Goal: Communication & Community: Answer question/provide support

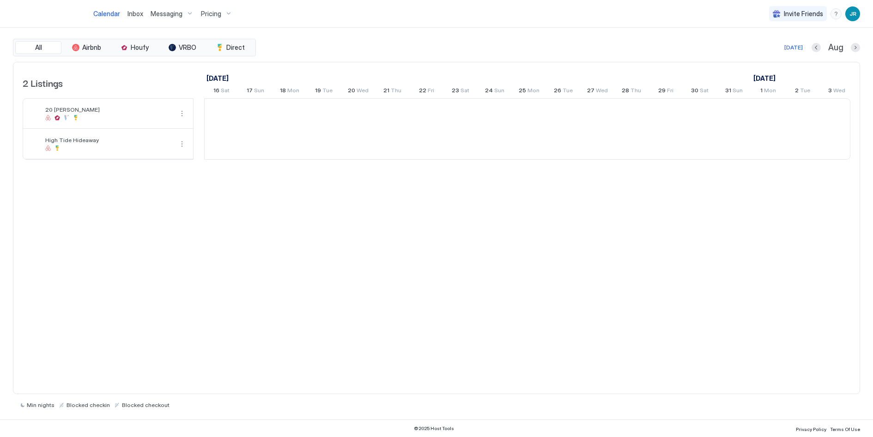
scroll to position [0, 513]
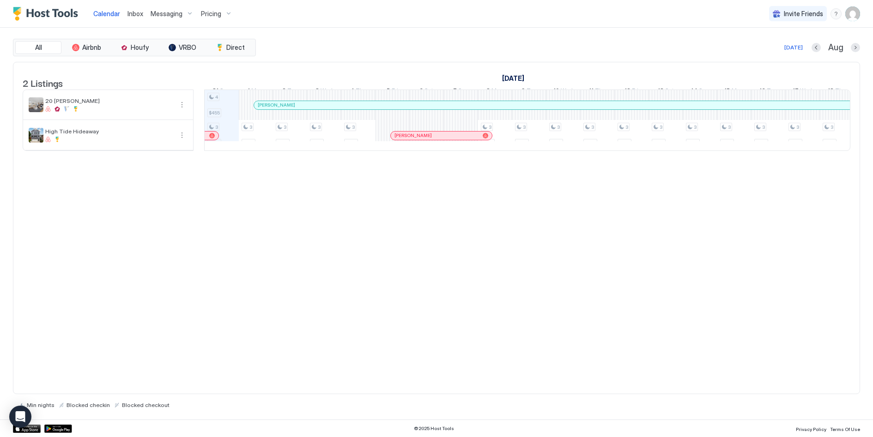
click at [218, 14] on span "Pricing" at bounding box center [211, 14] width 20 height 8
click at [224, 89] on span "20 [PERSON_NAME]" at bounding box center [222, 89] width 66 height 7
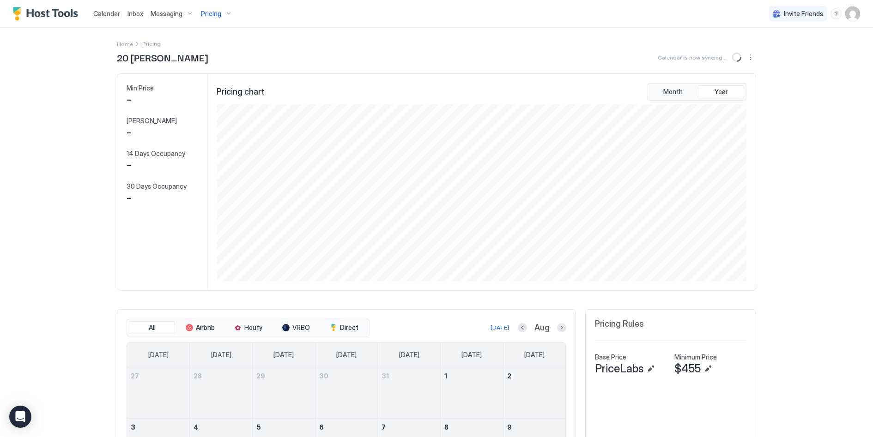
scroll to position [177, 532]
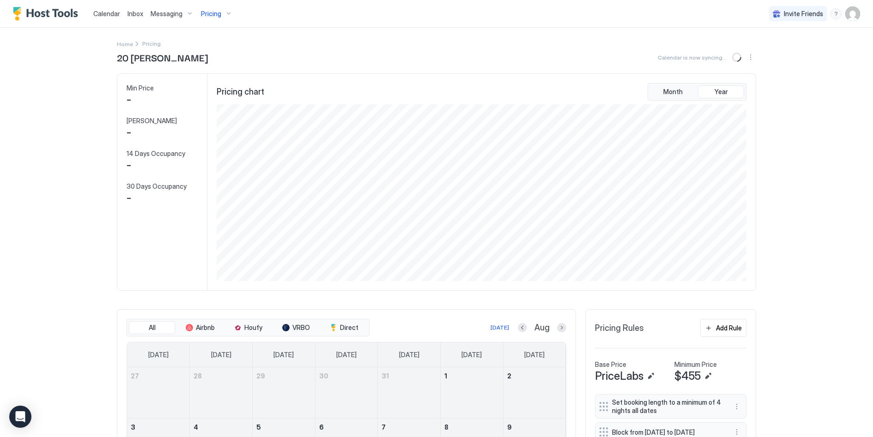
click at [482, 30] on div "Home Pricing 20 [PERSON_NAME] Calendar is now syncing... Min Price - Max Price …" at bounding box center [436, 361] width 639 height 667
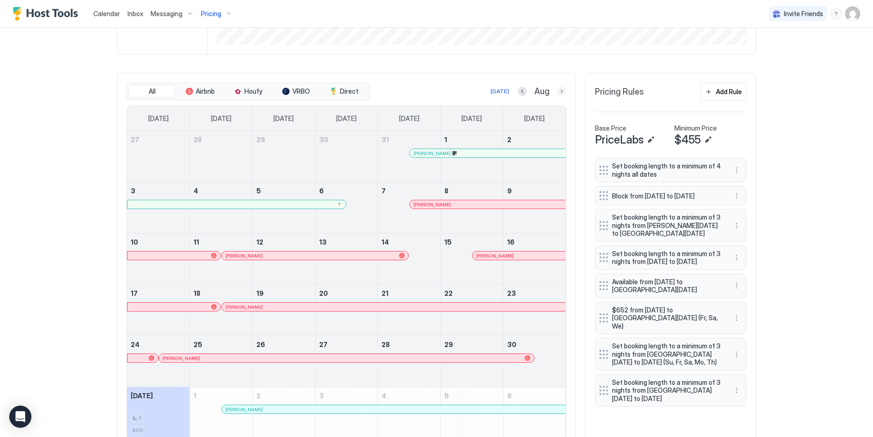
scroll to position [270, 0]
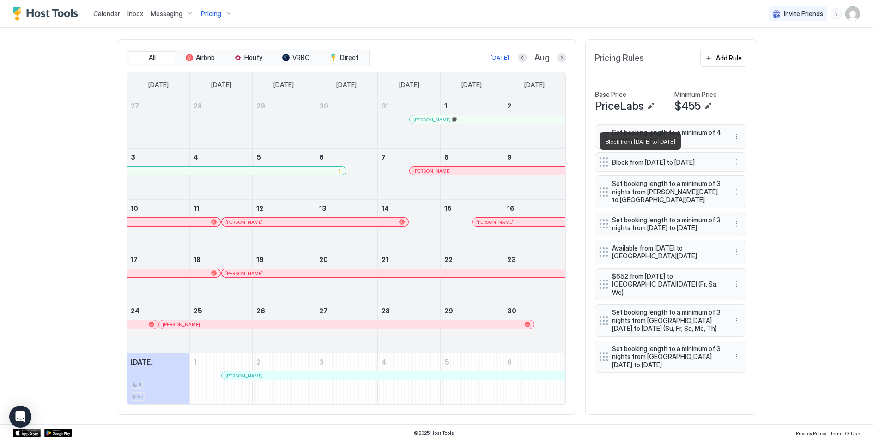
click at [696, 165] on span "Block from [DATE] to [DATE]" at bounding box center [667, 162] width 110 height 8
click at [737, 161] on button "More options" at bounding box center [736, 162] width 11 height 11
click at [741, 176] on div "Edit" at bounding box center [746, 175] width 20 height 7
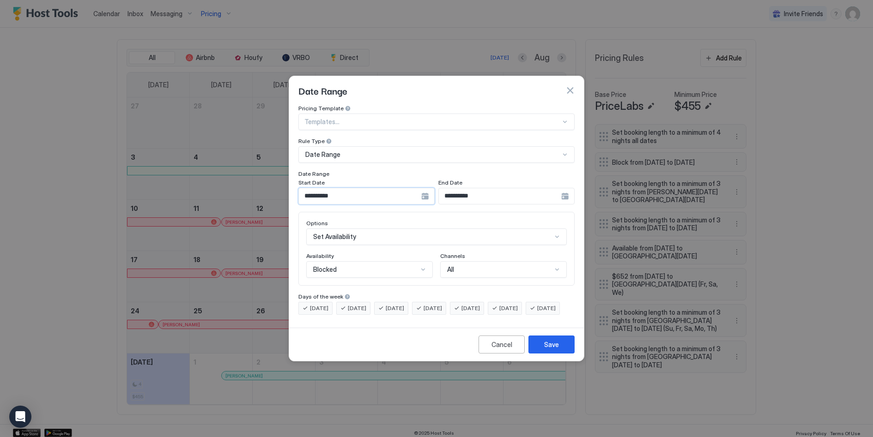
click at [367, 188] on input "**********" at bounding box center [360, 196] width 122 height 16
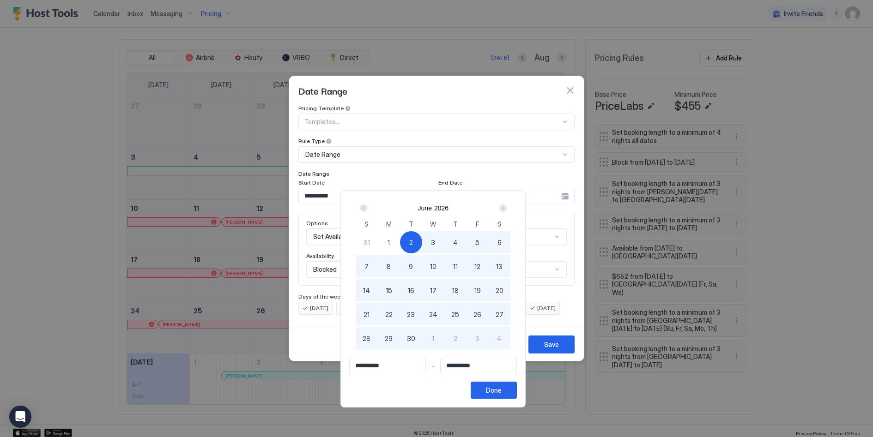
click at [316, 188] on div at bounding box center [436, 218] width 873 height 437
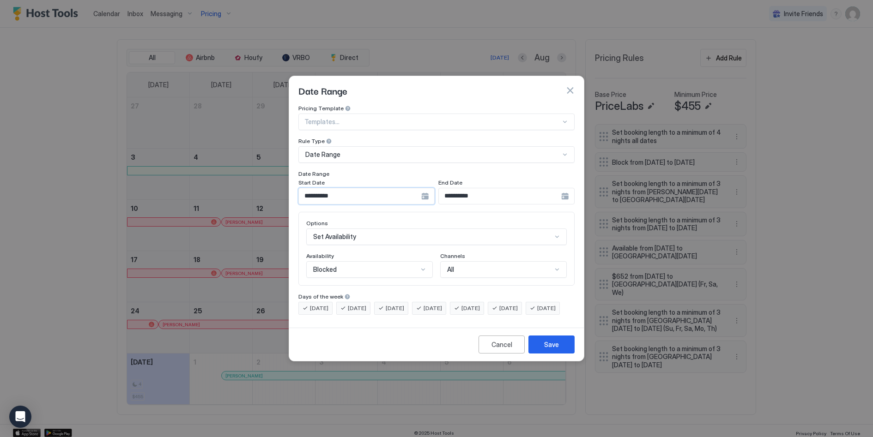
click at [316, 188] on input "**********" at bounding box center [360, 196] width 122 height 16
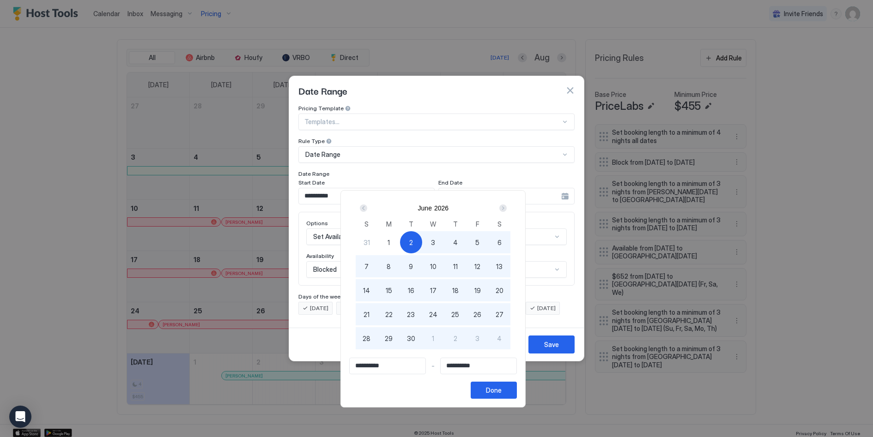
click at [486, 267] on div "12" at bounding box center [477, 266] width 22 height 22
type input "**********"
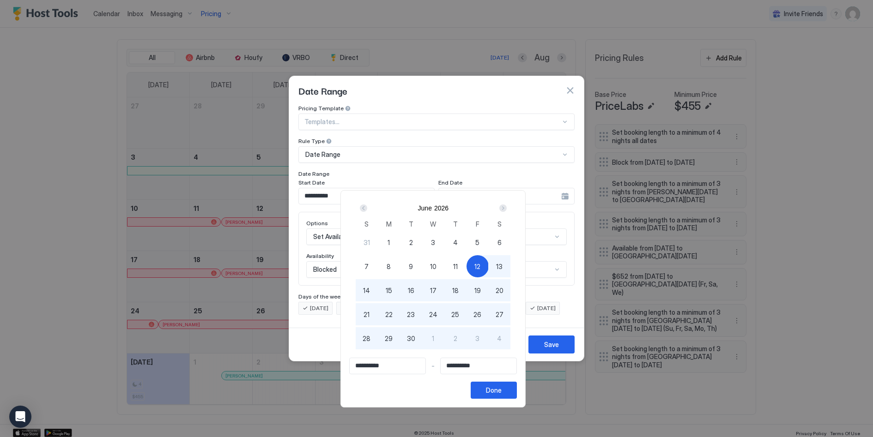
click at [498, 268] on div "13" at bounding box center [499, 266] width 22 height 22
type input "**********"
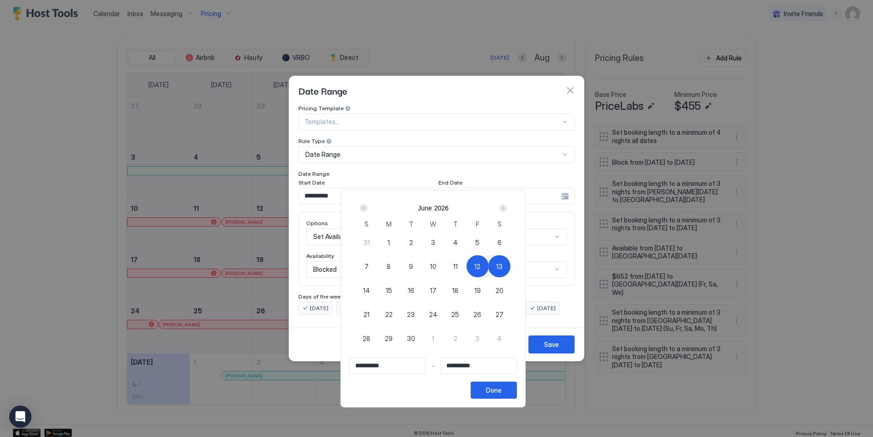
click at [498, 268] on div "13" at bounding box center [499, 266] width 22 height 22
type input "**********"
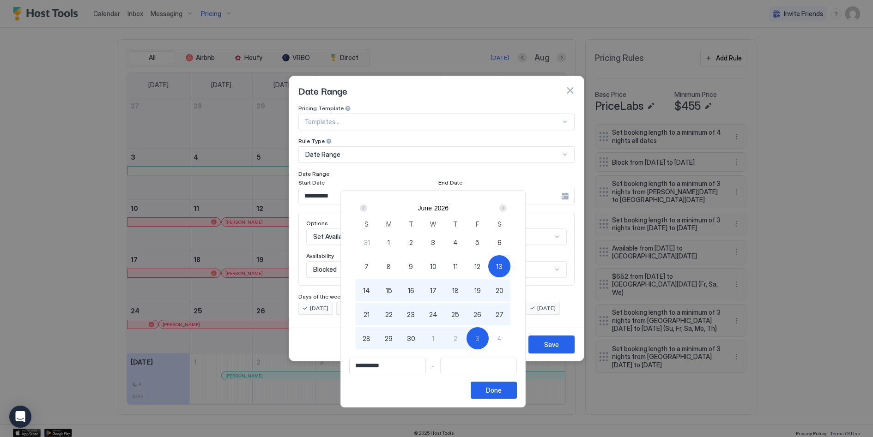
type input "**********"
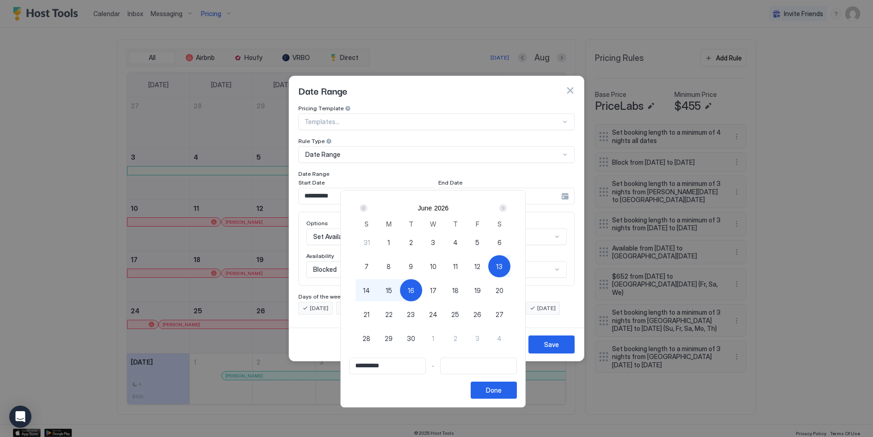
type input "**********"
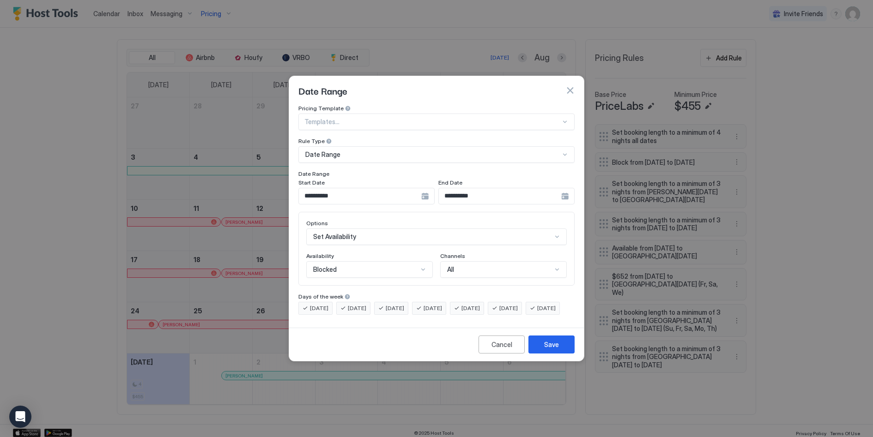
click at [426, 188] on div "**********" at bounding box center [366, 196] width 136 height 17
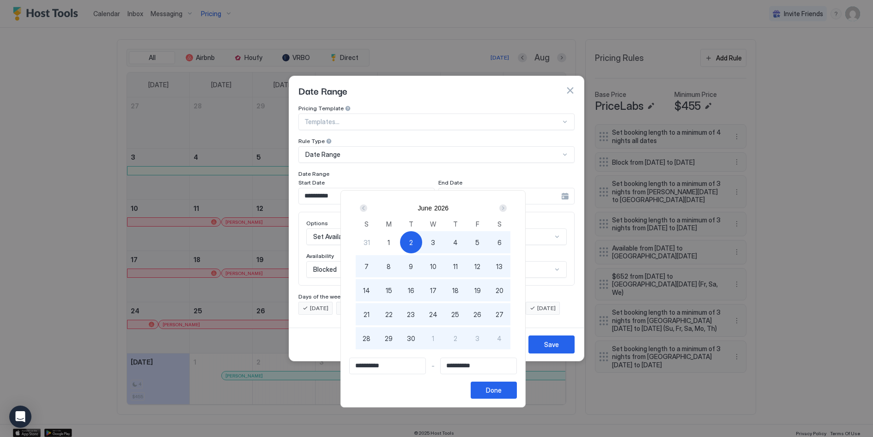
click at [502, 266] on span "13" at bounding box center [499, 267] width 6 height 10
type input "**********"
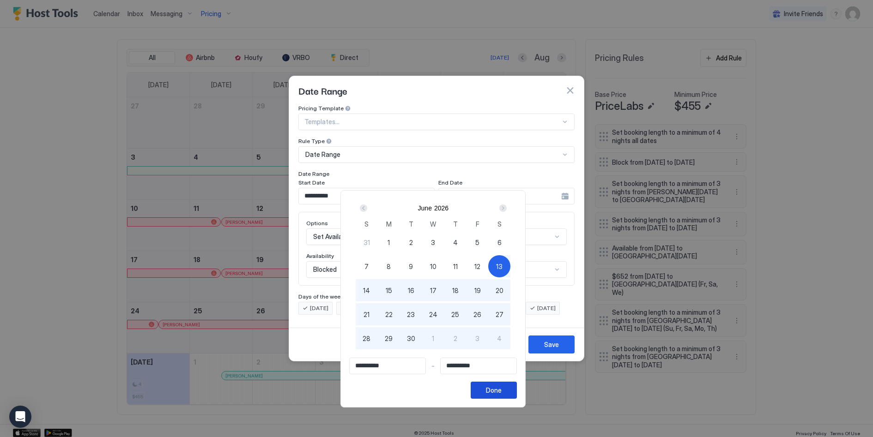
click at [509, 392] on button "Done" at bounding box center [494, 390] width 46 height 17
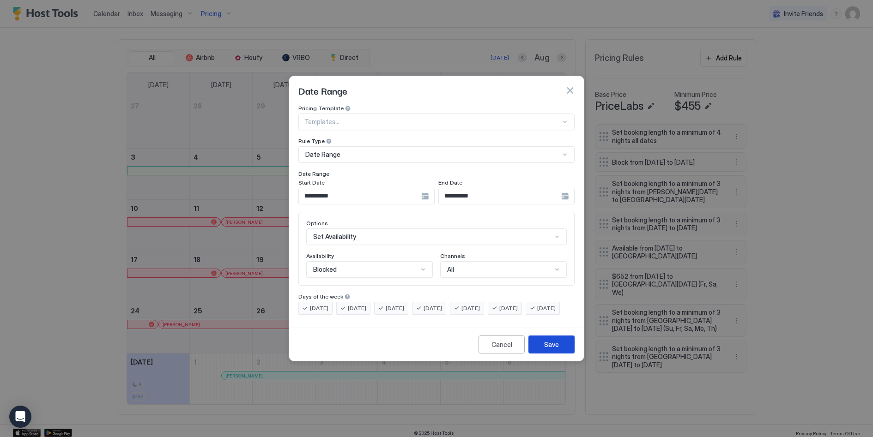
click at [558, 352] on button "Save" at bounding box center [551, 345] width 46 height 18
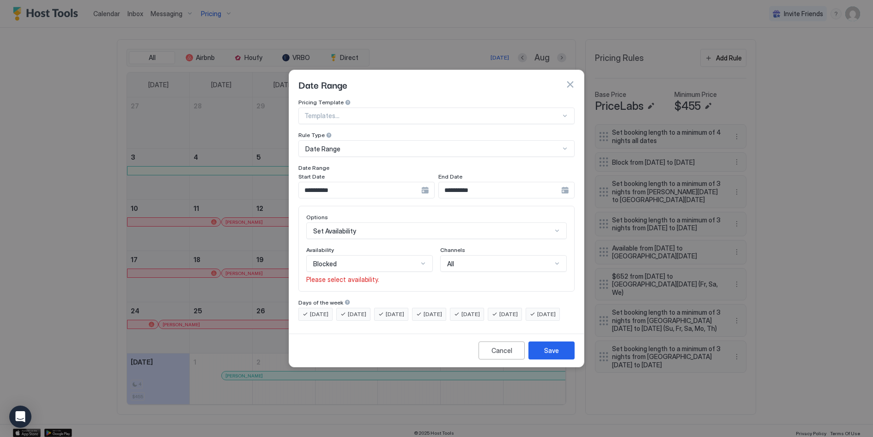
click at [419, 260] on div at bounding box center [422, 263] width 7 height 7
click at [405, 300] on div "Blocked" at bounding box center [370, 303] width 115 height 7
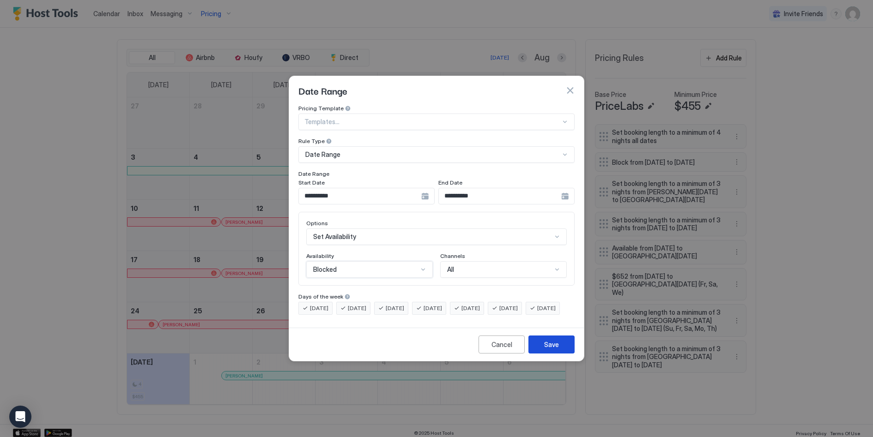
click at [555, 350] on div "Save" at bounding box center [551, 345] width 15 height 10
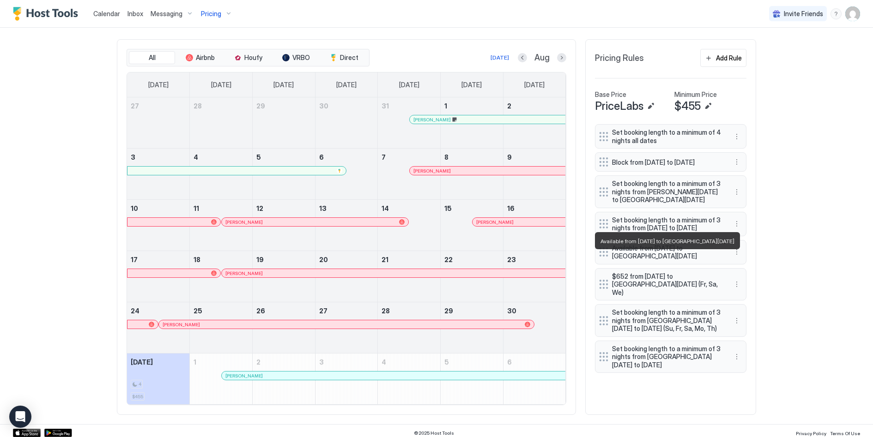
click at [705, 260] on span "Available from [DATE] to [GEOGRAPHIC_DATA][DATE]" at bounding box center [667, 252] width 110 height 16
click at [616, 260] on span "Available from [DATE] to [GEOGRAPHIC_DATA][DATE]" at bounding box center [667, 252] width 110 height 16
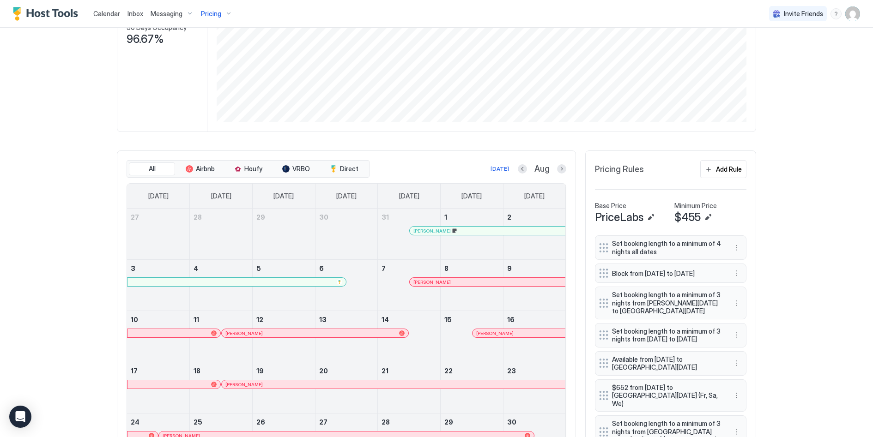
scroll to position [0, 0]
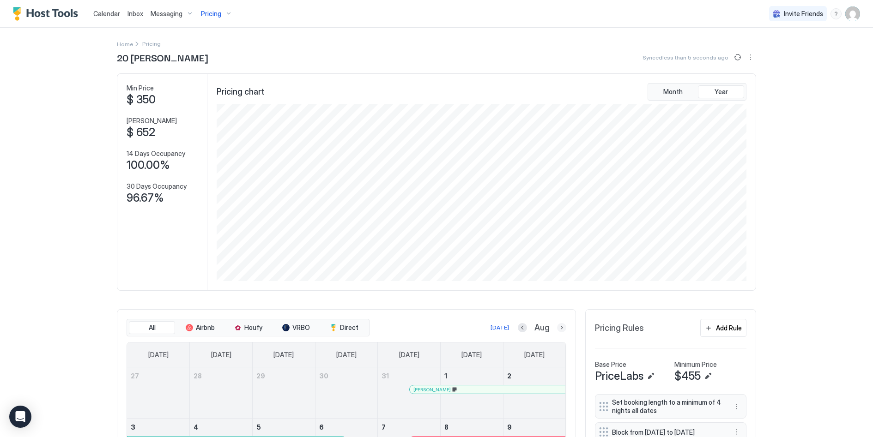
click at [561, 330] on button "Next month" at bounding box center [561, 327] width 9 height 9
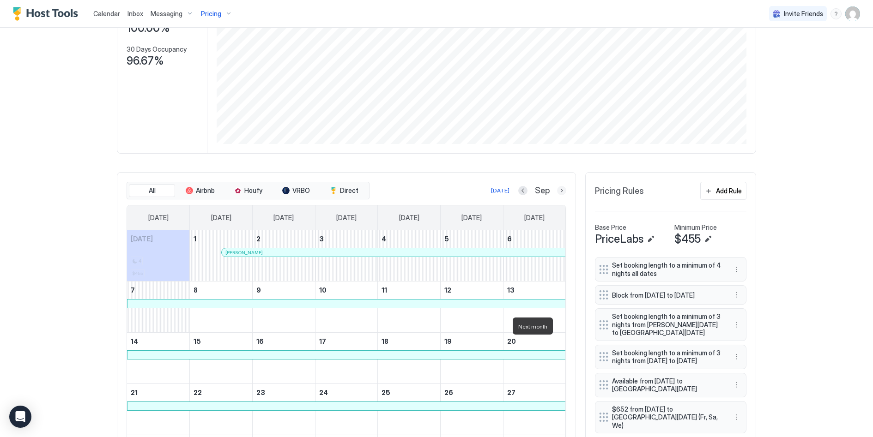
scroll to position [242, 0]
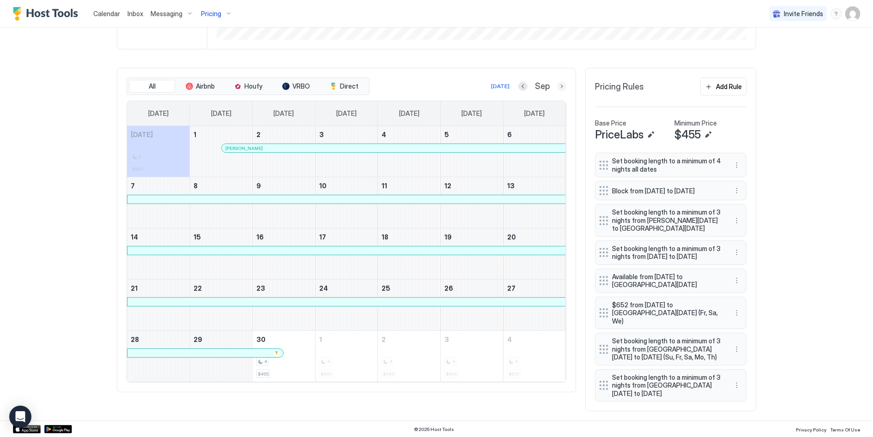
click at [560, 84] on button "Next month" at bounding box center [561, 86] width 9 height 9
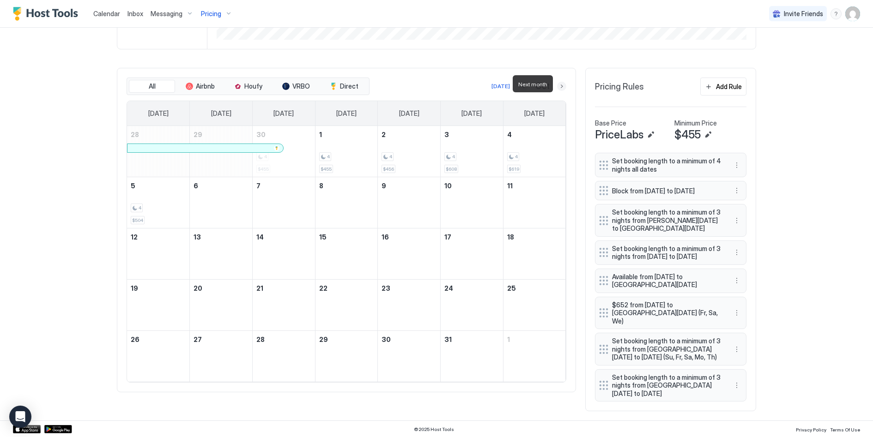
click at [560, 84] on button "Next month" at bounding box center [561, 86] width 9 height 9
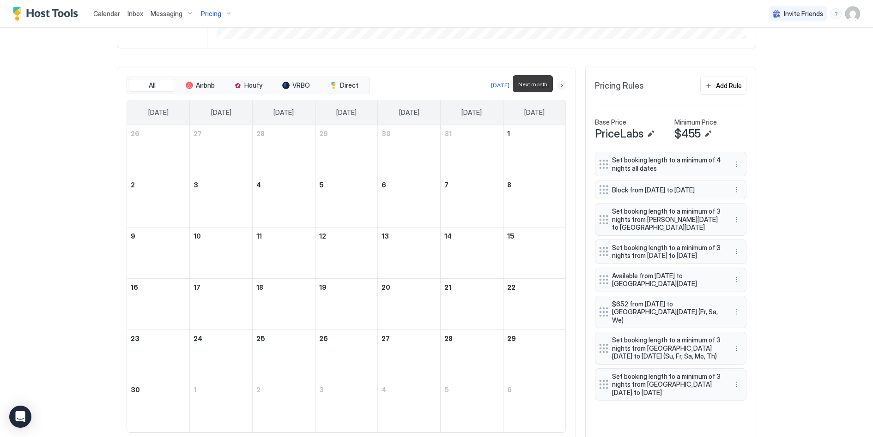
click at [560, 84] on button "Next month" at bounding box center [561, 85] width 9 height 9
click at [560, 84] on button "Next month" at bounding box center [561, 86] width 9 height 9
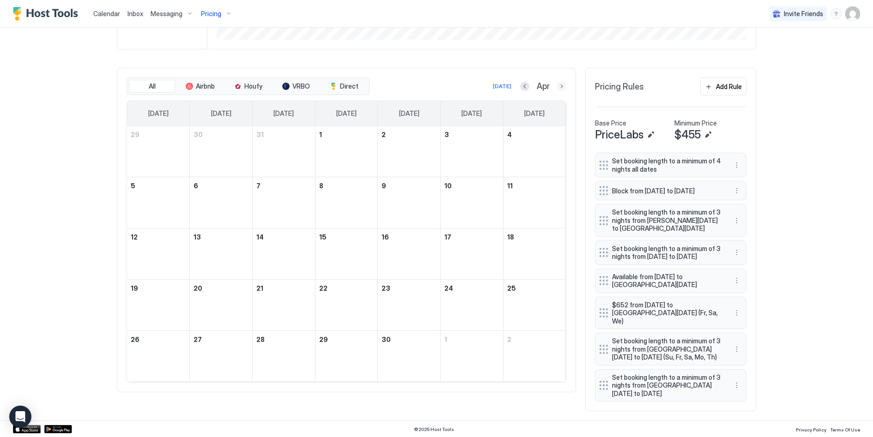
click at [563, 82] on button "Next month" at bounding box center [561, 86] width 9 height 9
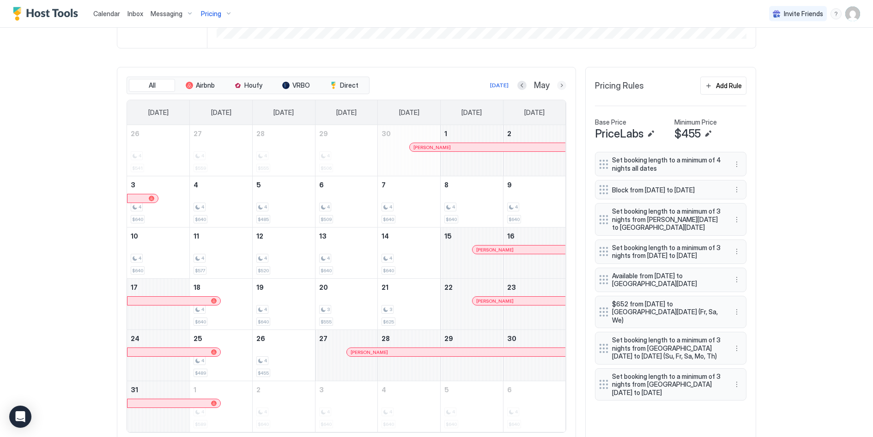
click at [563, 81] on button "Next month" at bounding box center [561, 85] width 9 height 9
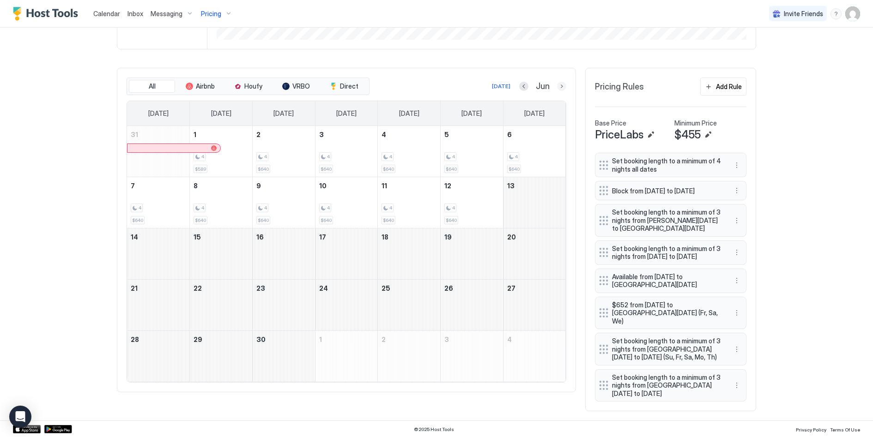
click at [563, 82] on button "Next month" at bounding box center [561, 86] width 9 height 9
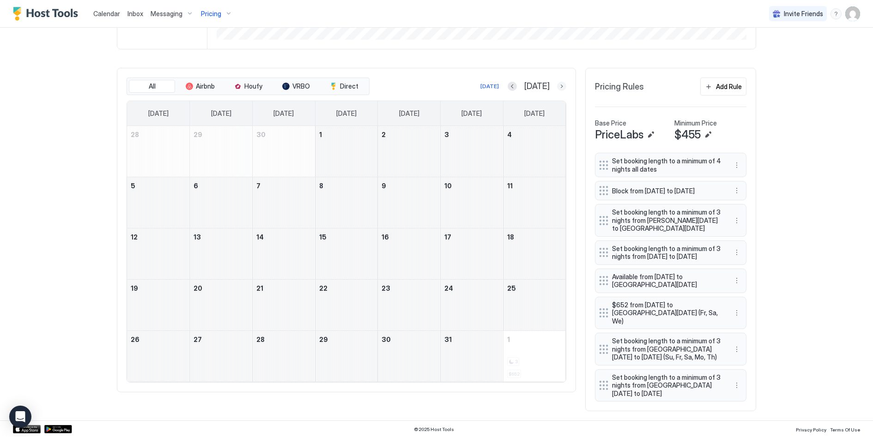
click at [563, 82] on button "Next month" at bounding box center [561, 86] width 9 height 9
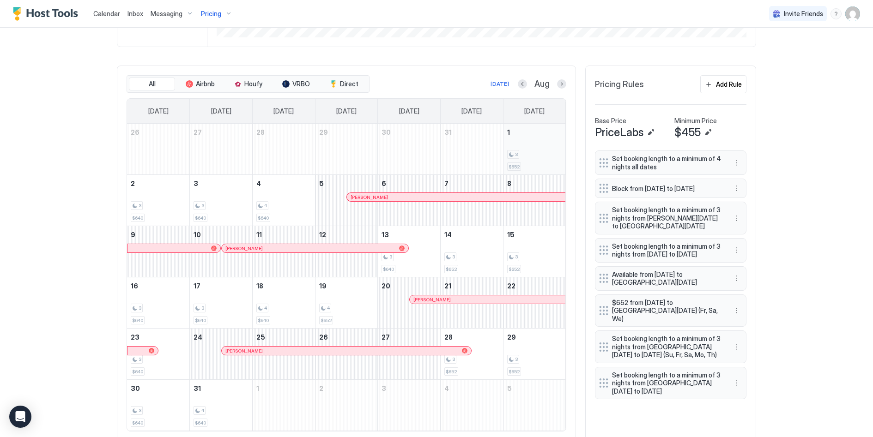
scroll to position [241, 0]
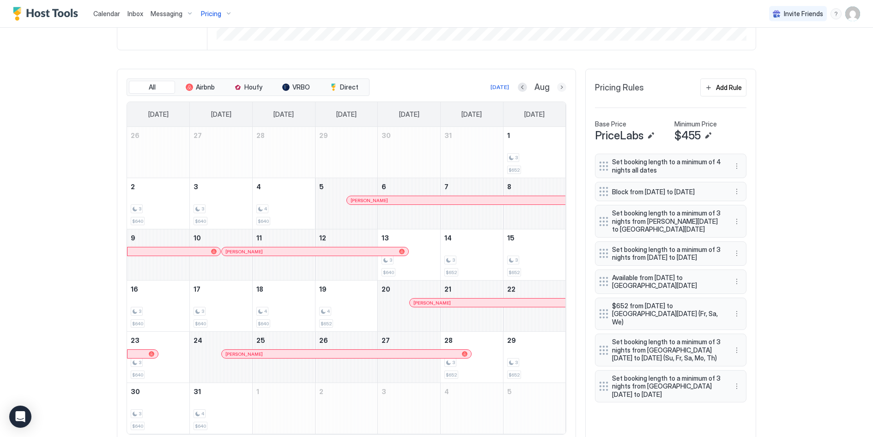
click at [563, 85] on button "Next month" at bounding box center [561, 87] width 9 height 9
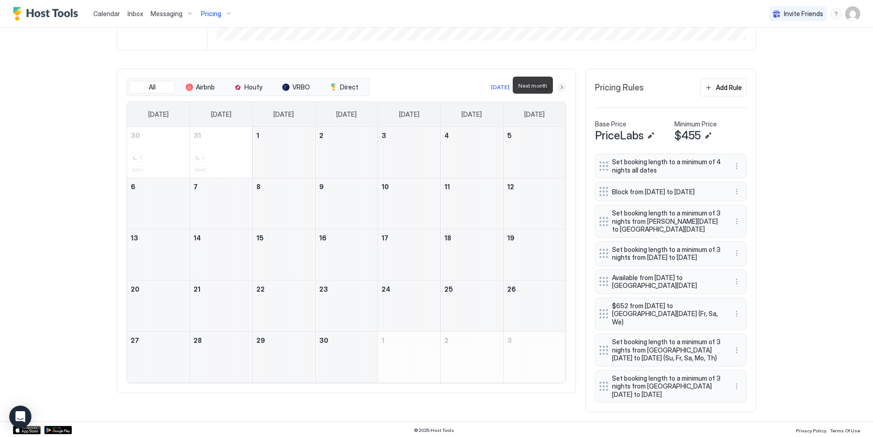
click at [563, 85] on button "Next month" at bounding box center [561, 87] width 9 height 9
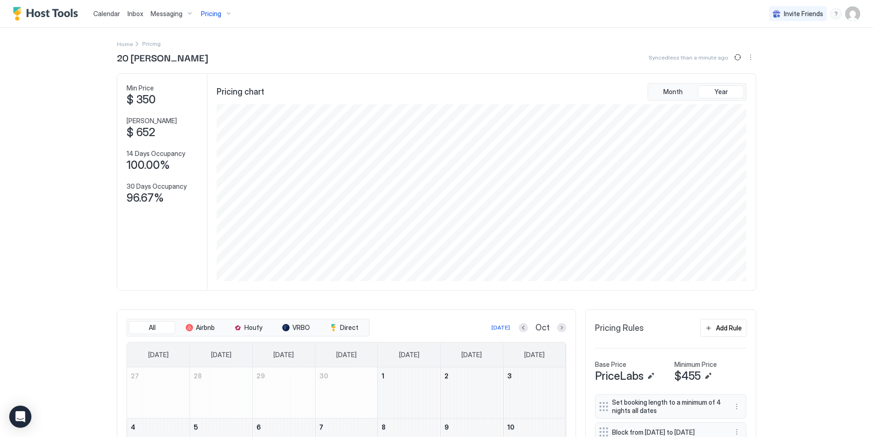
click at [220, 15] on div "Pricing" at bounding box center [216, 14] width 39 height 16
click at [204, 116] on div "High Tide Hideaway" at bounding box center [222, 115] width 66 height 14
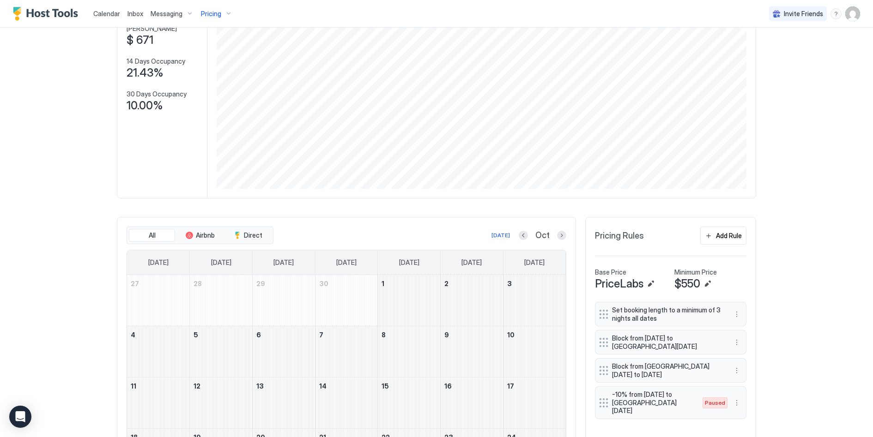
scroll to position [200, 0]
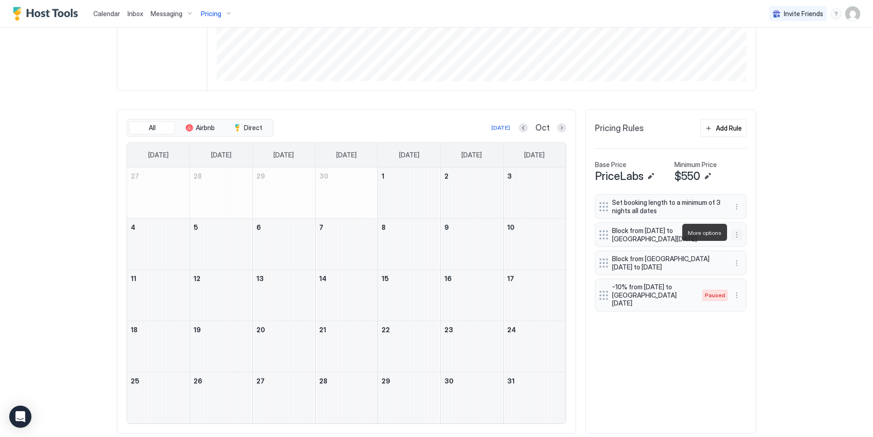
click at [737, 236] on button "More options" at bounding box center [736, 235] width 11 height 11
click at [756, 247] on div "Edit" at bounding box center [749, 245] width 35 height 15
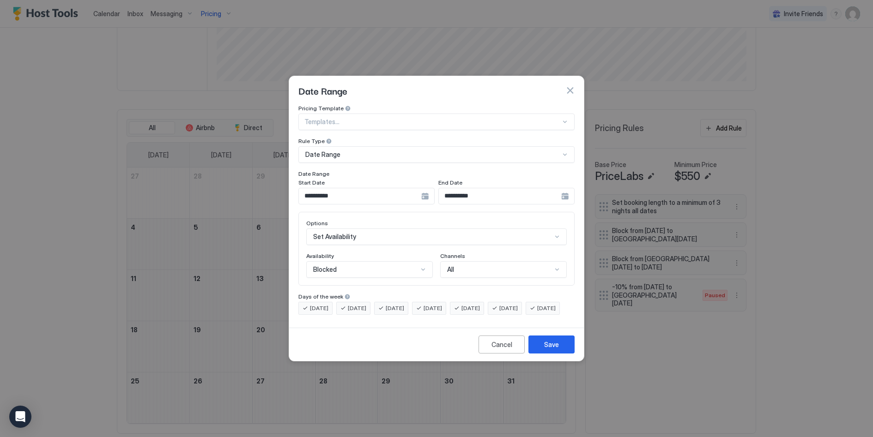
click at [426, 192] on div "**********" at bounding box center [366, 196] width 136 height 17
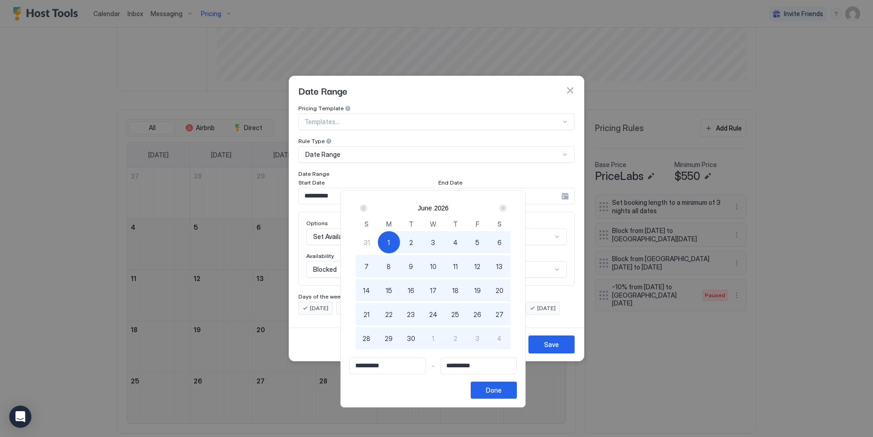
click at [502, 268] on span "13" at bounding box center [499, 267] width 6 height 10
type input "**********"
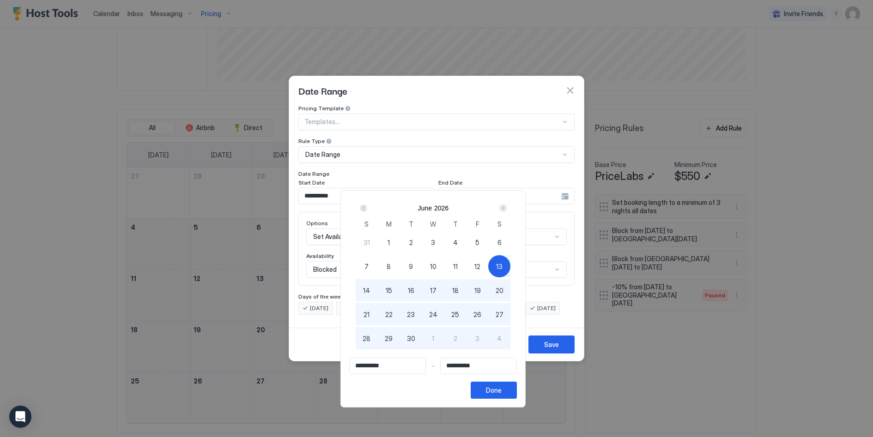
click at [504, 399] on div "**********" at bounding box center [432, 299] width 185 height 218
click at [505, 396] on button "Done" at bounding box center [494, 390] width 46 height 17
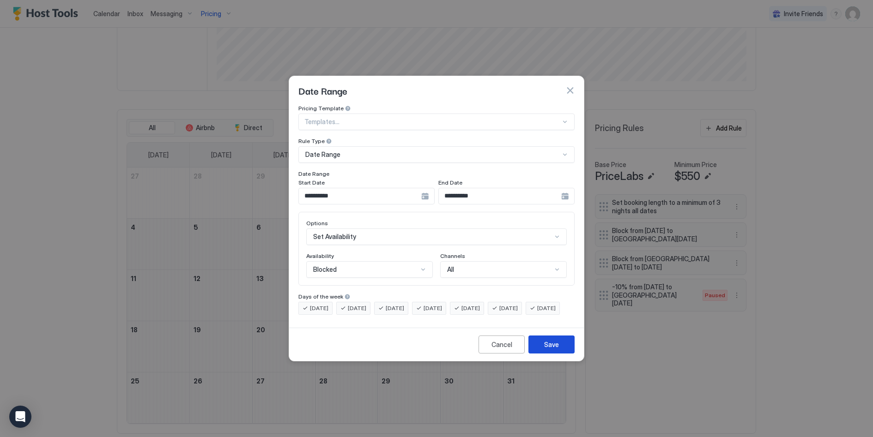
click at [546, 354] on button "Save" at bounding box center [551, 345] width 46 height 18
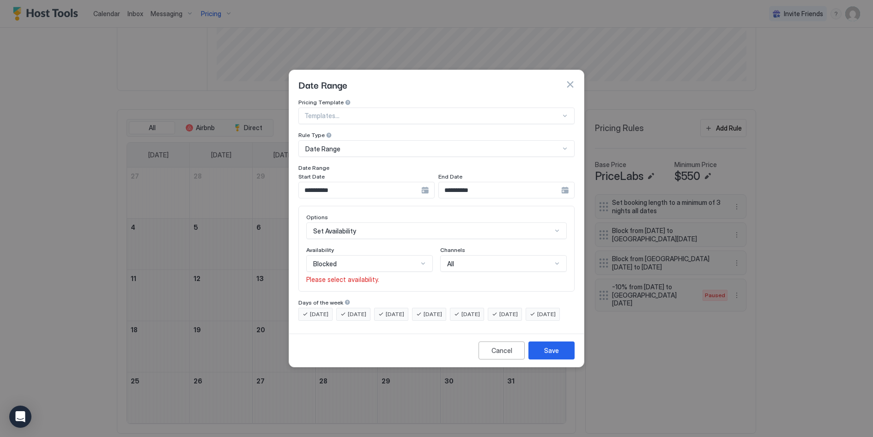
click at [408, 260] on div "Blocked" at bounding box center [365, 264] width 105 height 8
click at [388, 294] on div "Blocked" at bounding box center [370, 303] width 126 height 18
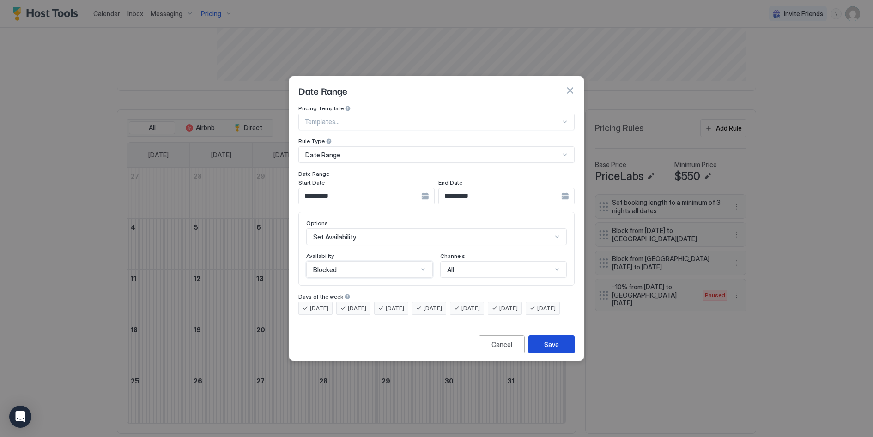
click at [553, 350] on div "Save" at bounding box center [551, 345] width 15 height 10
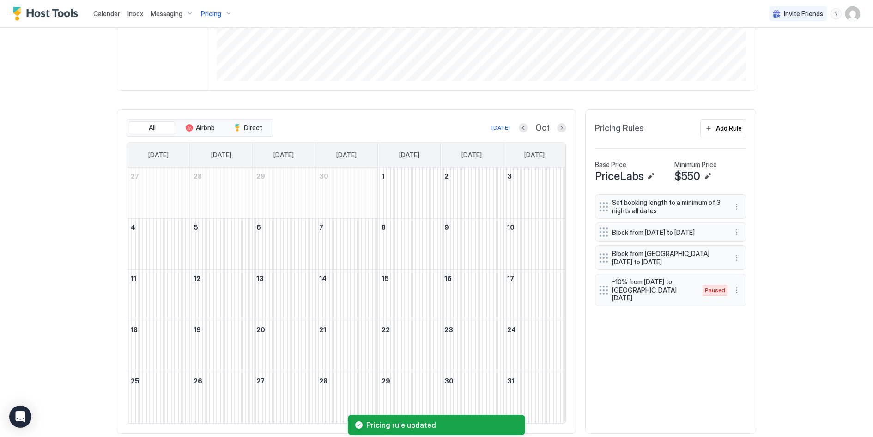
click at [744, 404] on div "Set booking length to a minimum of 3 nights all dates Block from [GEOGRAPHIC_DA…" at bounding box center [670, 309] width 151 height 230
click at [737, 288] on button "More options" at bounding box center [736, 290] width 11 height 11
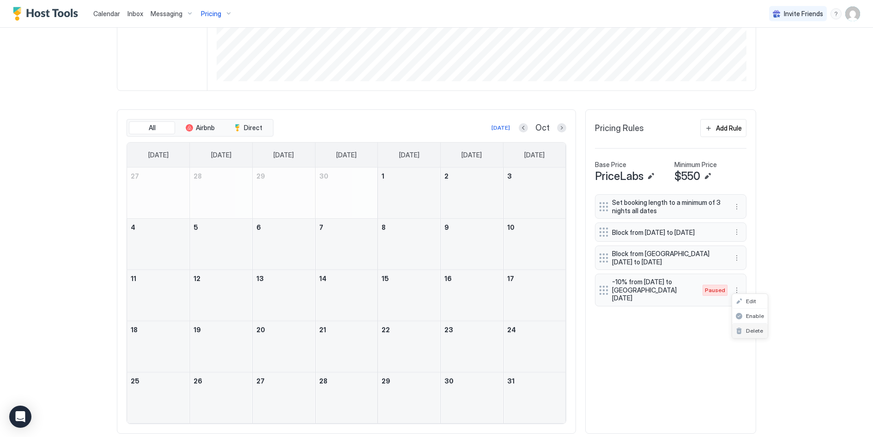
click at [751, 332] on span "Delete" at bounding box center [754, 330] width 17 height 7
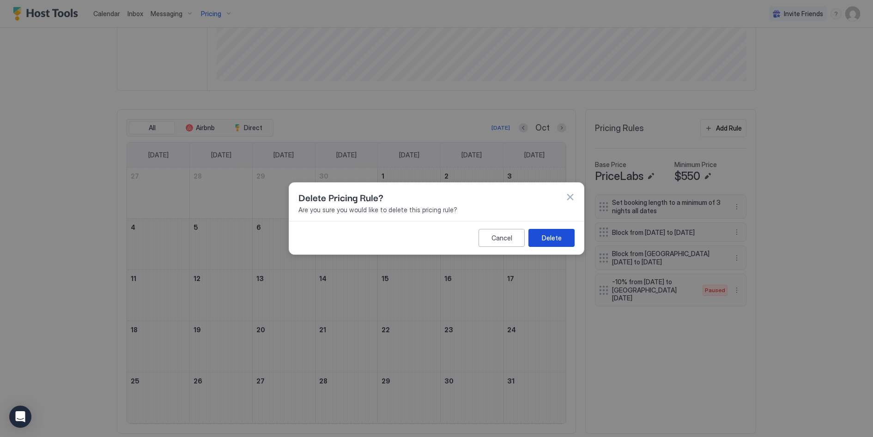
click at [550, 242] on div "Delete" at bounding box center [552, 238] width 20 height 10
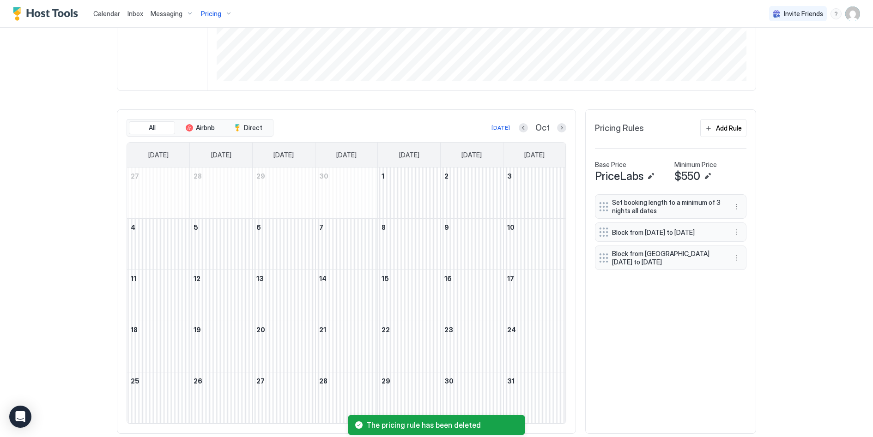
click at [789, 275] on div "Calendar Inbox Messaging Pricing Invite Friends JR Home Pricing High Tide Hidea…" at bounding box center [436, 218] width 873 height 437
click at [527, 123] on button "Previous month" at bounding box center [523, 127] width 9 height 9
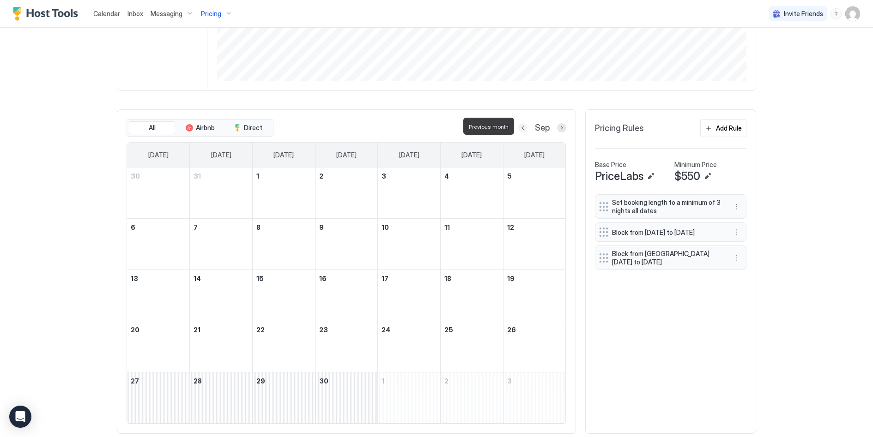
click at [527, 123] on button "Previous month" at bounding box center [522, 127] width 9 height 9
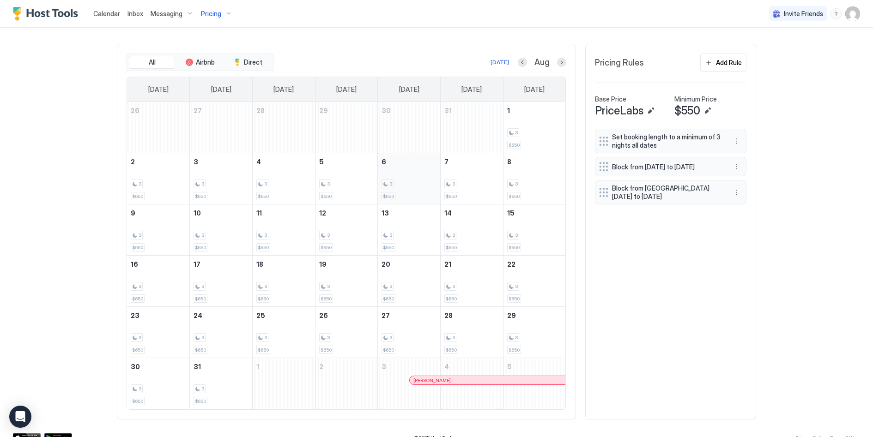
scroll to position [270, 0]
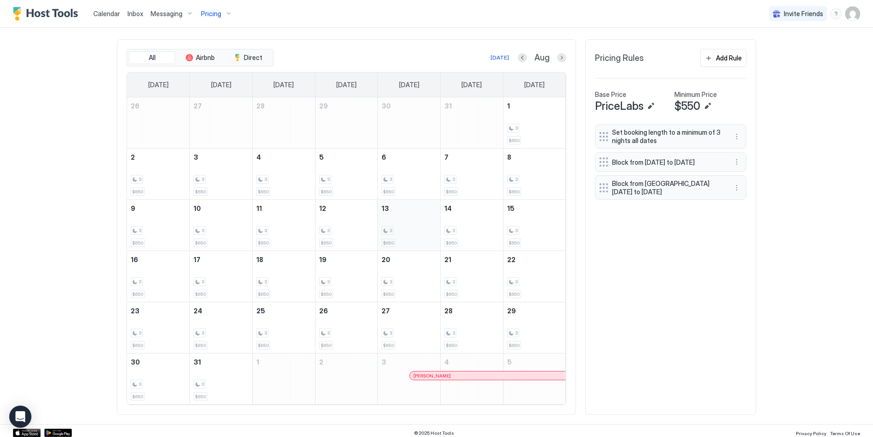
click at [418, 226] on div "3" at bounding box center [408, 230] width 55 height 9
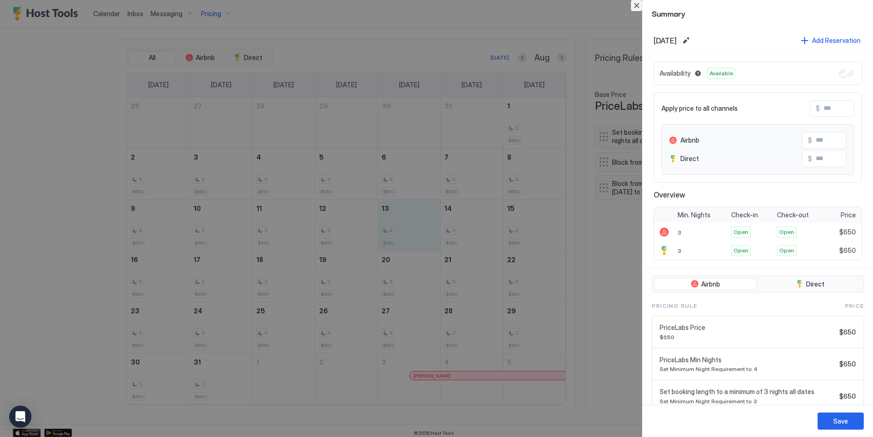
click at [637, 6] on button "Close" at bounding box center [636, 5] width 11 height 11
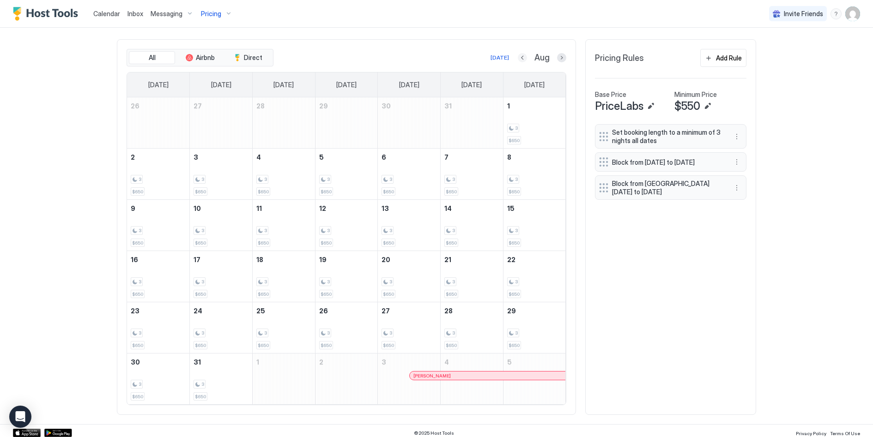
click at [523, 55] on button "Previous month" at bounding box center [522, 57] width 9 height 9
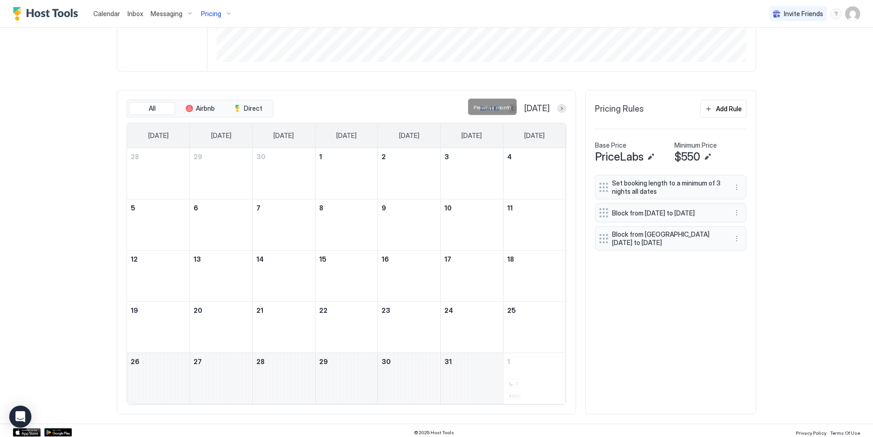
click at [517, 104] on div at bounding box center [512, 108] width 9 height 9
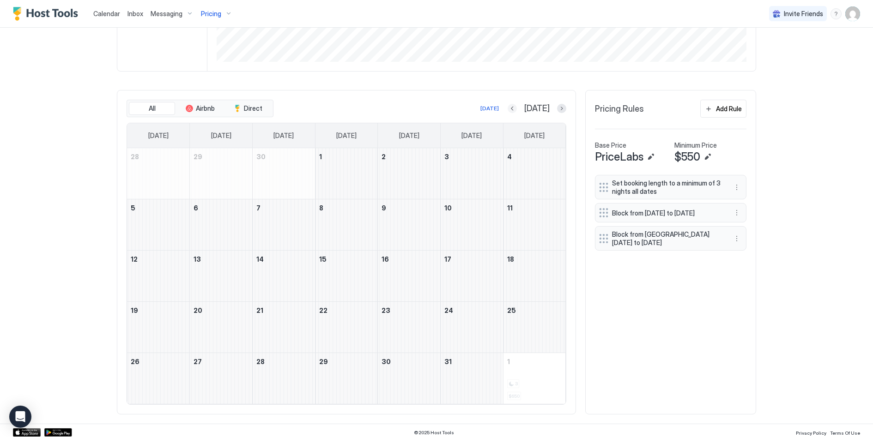
click at [517, 107] on button "Previous month" at bounding box center [512, 108] width 9 height 9
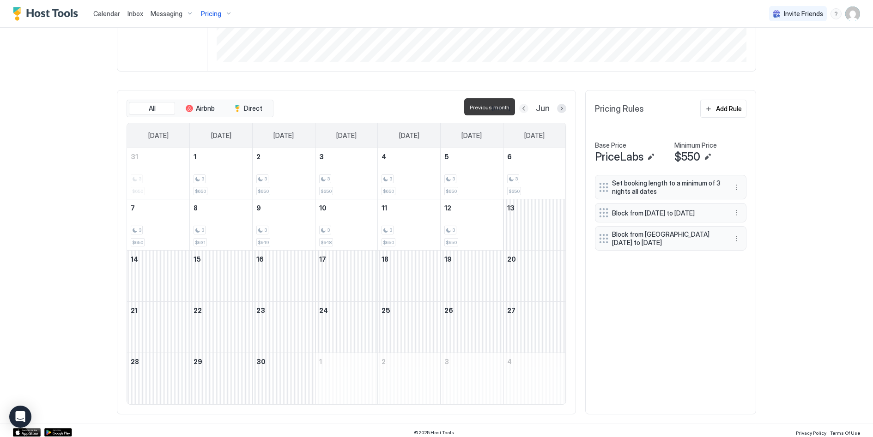
click at [525, 108] on button "Previous month" at bounding box center [523, 108] width 9 height 9
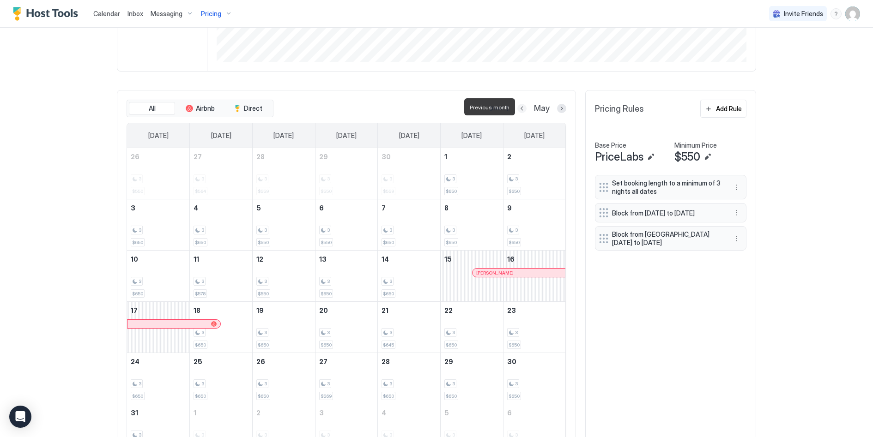
click at [525, 108] on button "Previous month" at bounding box center [521, 108] width 9 height 9
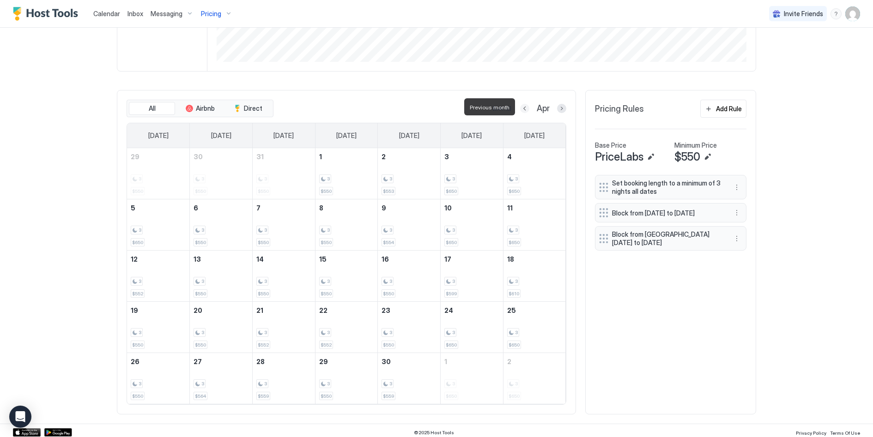
click at [525, 108] on button "Previous month" at bounding box center [524, 108] width 9 height 9
click at [525, 108] on button "Previous month" at bounding box center [523, 108] width 9 height 9
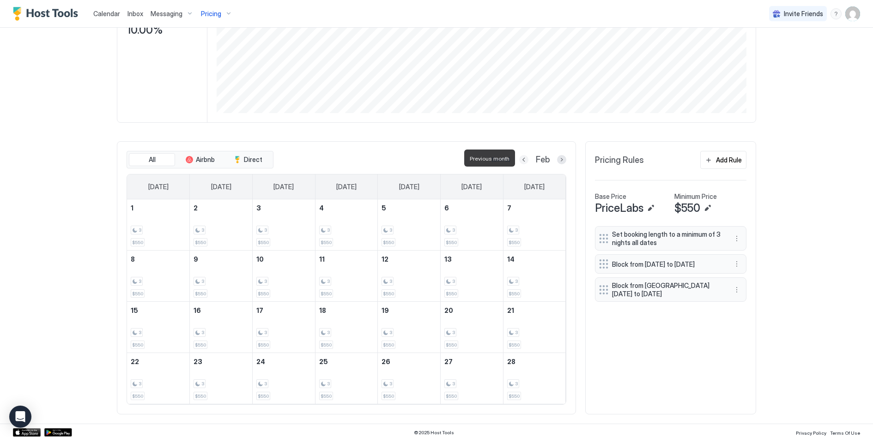
click at [524, 159] on button "Previous month" at bounding box center [523, 159] width 9 height 9
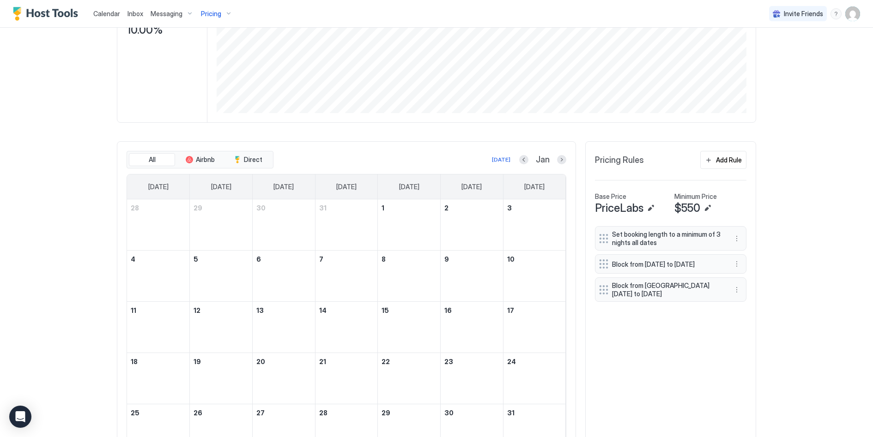
scroll to position [219, 0]
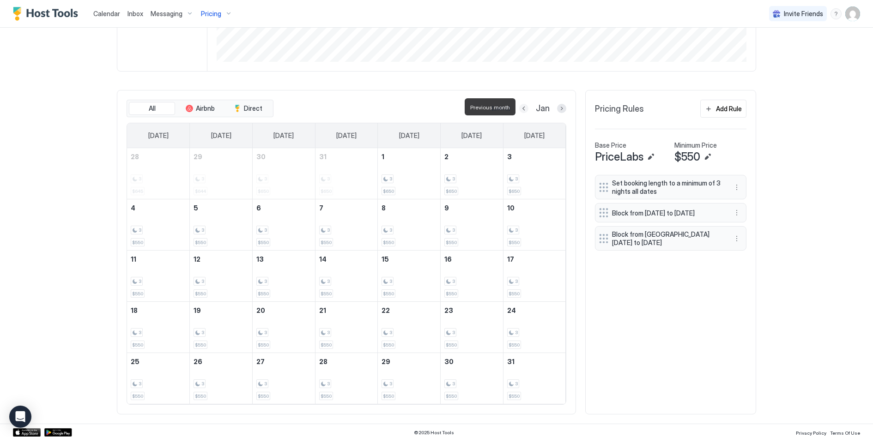
click at [523, 106] on button "Previous month" at bounding box center [523, 108] width 9 height 9
click at [523, 106] on button "Previous month" at bounding box center [522, 108] width 9 height 9
click at [523, 106] on button "Previous month" at bounding box center [523, 108] width 9 height 9
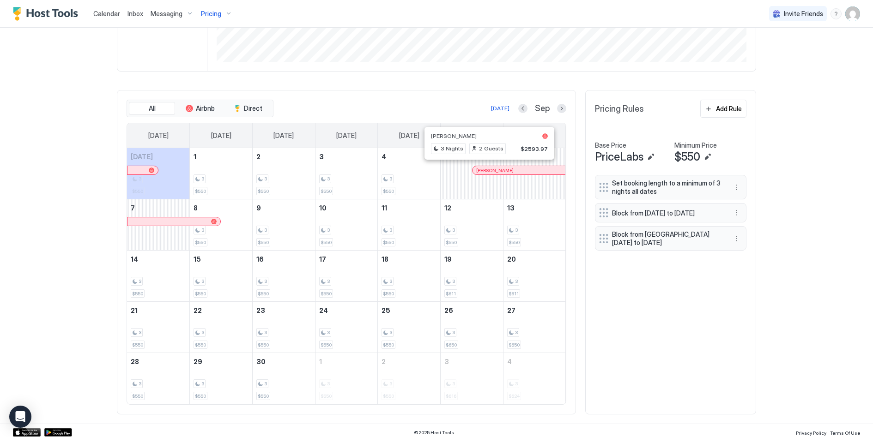
click at [485, 168] on div at bounding box center [485, 170] width 7 height 7
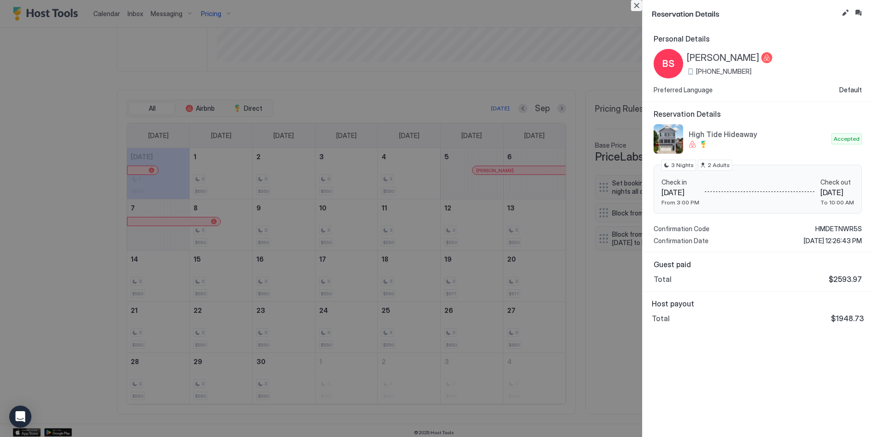
click at [635, 8] on button "Close" at bounding box center [636, 5] width 11 height 11
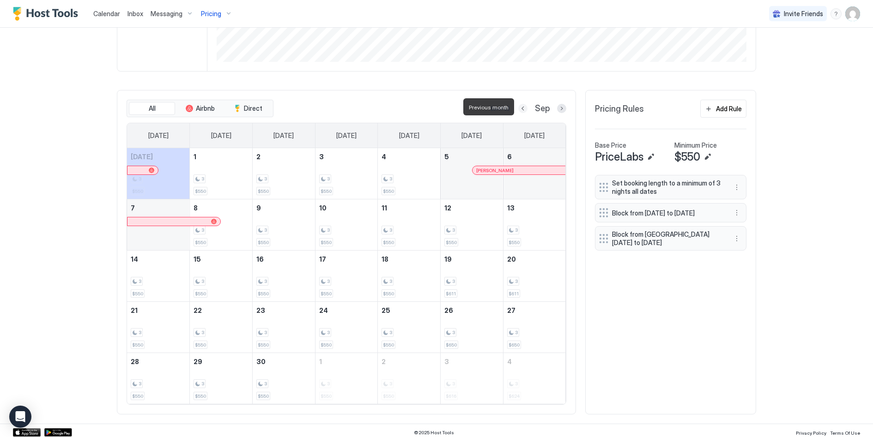
click at [522, 106] on button "Previous month" at bounding box center [522, 108] width 9 height 9
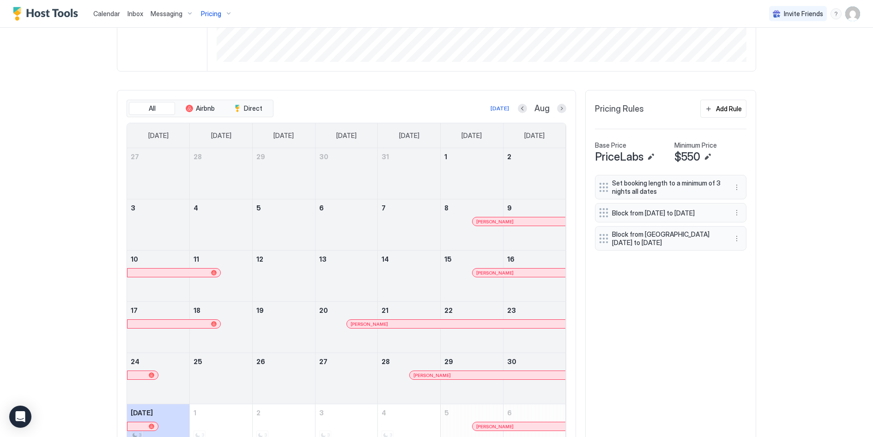
scroll to position [270, 0]
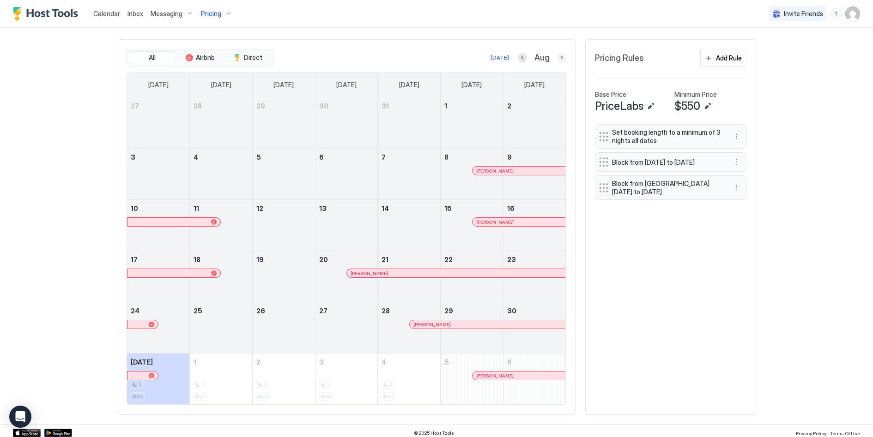
click at [563, 56] on button "Next month" at bounding box center [561, 57] width 9 height 9
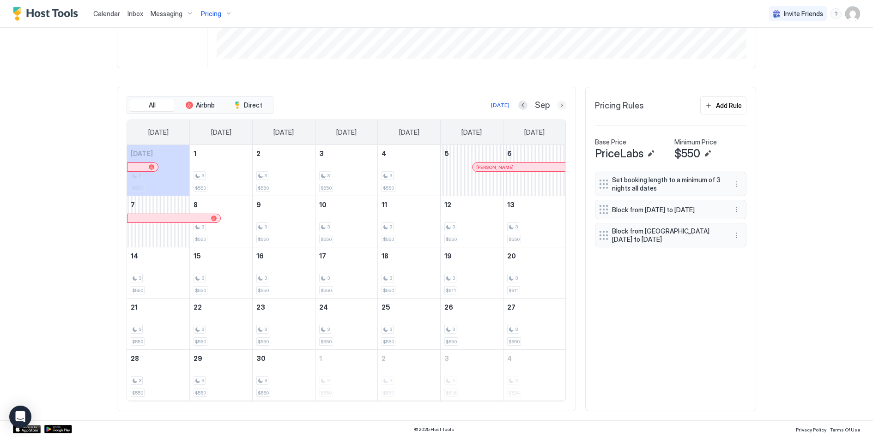
scroll to position [219, 0]
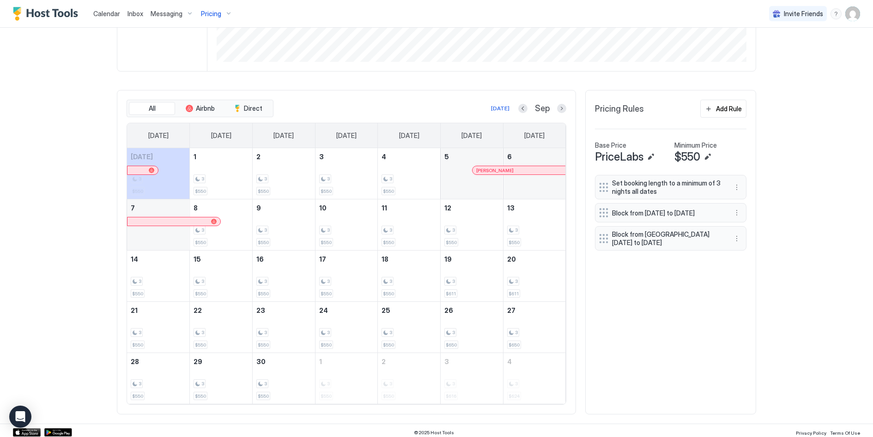
click at [519, 104] on div at bounding box center [522, 108] width 9 height 9
click at [523, 105] on button "Previous month" at bounding box center [522, 108] width 9 height 9
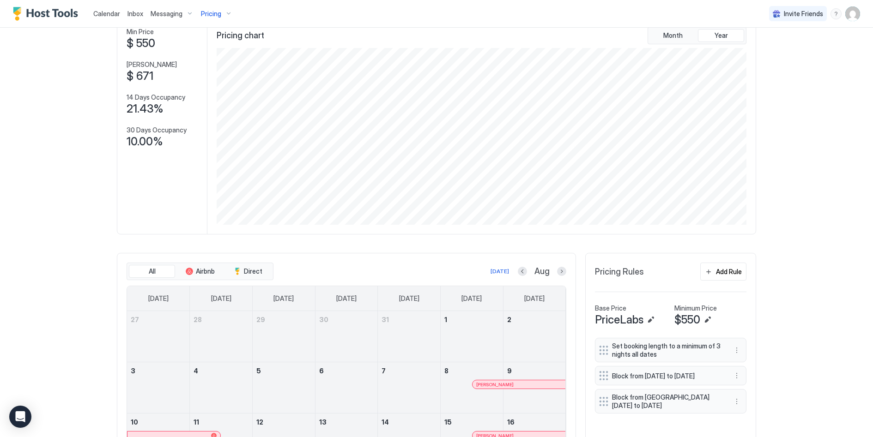
scroll to position [270, 0]
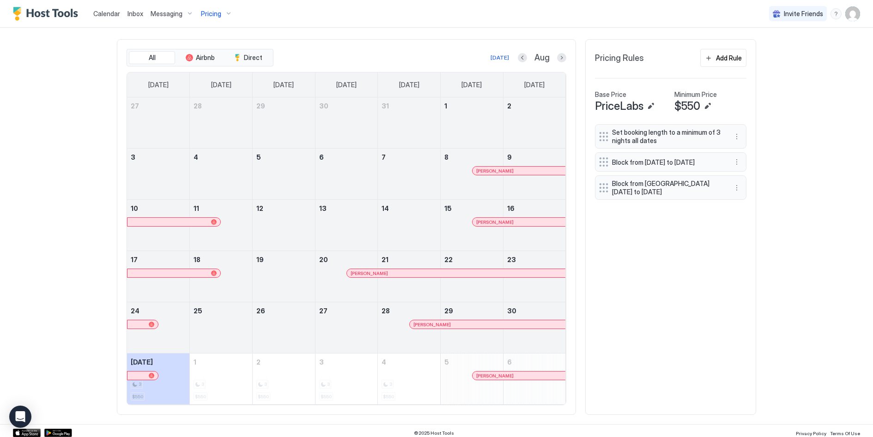
click at [140, 14] on span "Inbox" at bounding box center [135, 14] width 16 height 8
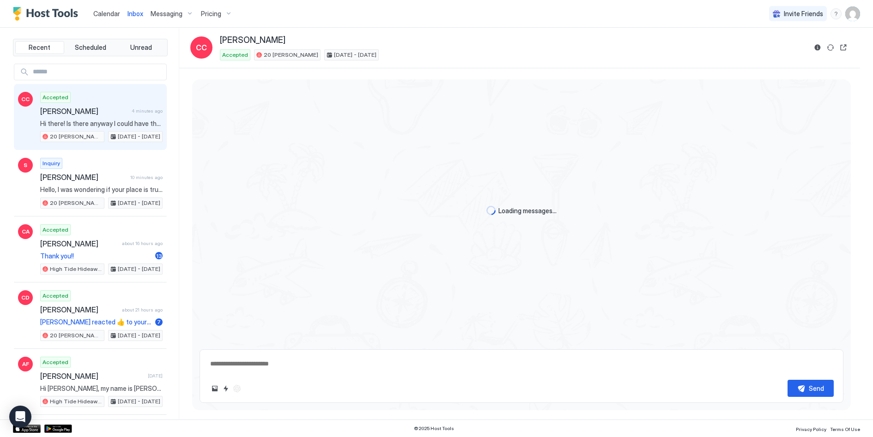
scroll to position [176, 0]
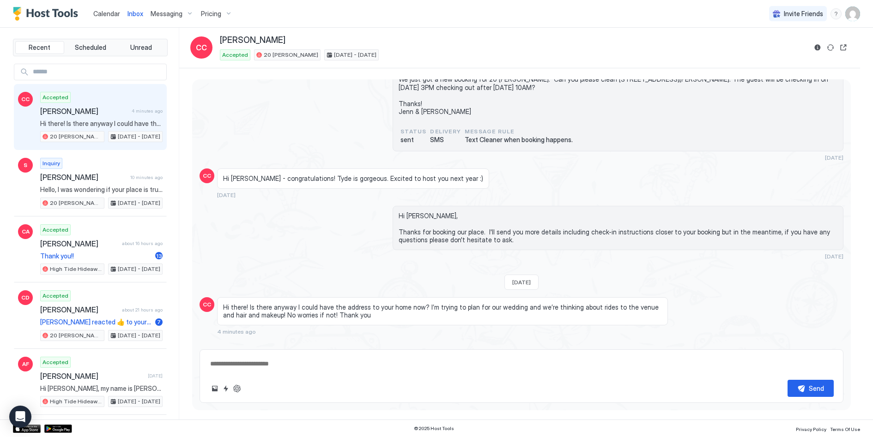
click at [371, 303] on span "Hi there! Is there anyway I could have the address to your home now? I’m trying…" at bounding box center [442, 311] width 439 height 16
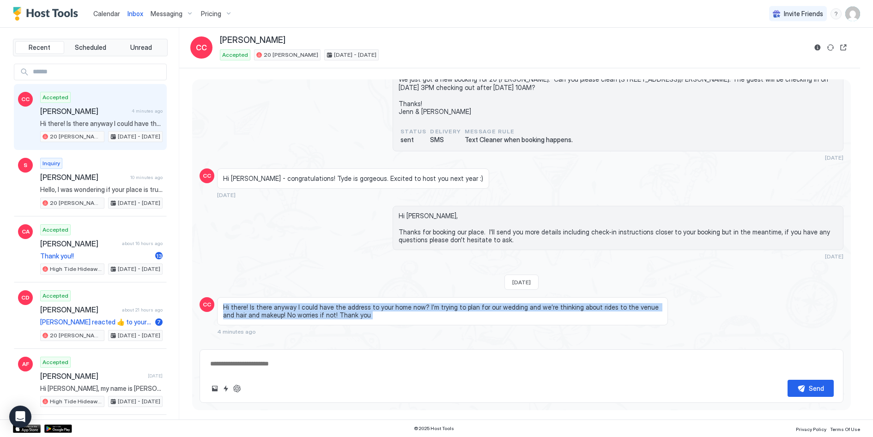
click at [371, 303] on span "Hi there! Is there anyway I could have the address to your home now? I’m trying…" at bounding box center [442, 311] width 439 height 16
click at [422, 304] on span "Hi there! Is there anyway I could have the address to your home now? I’m trying…" at bounding box center [442, 311] width 439 height 16
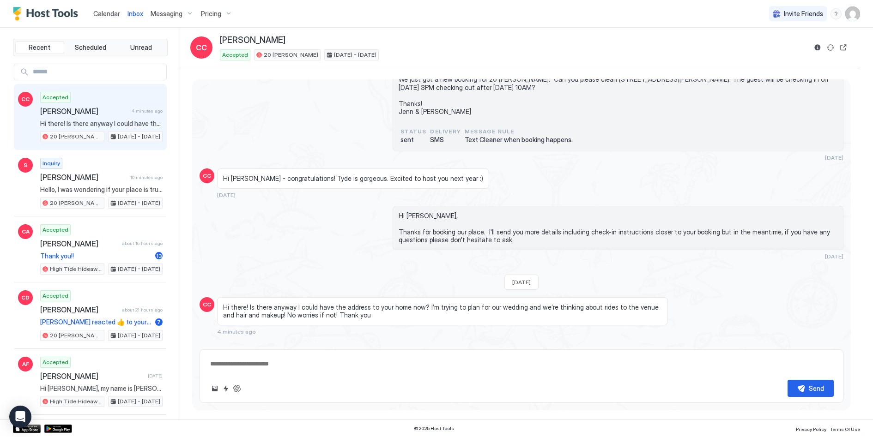
click at [422, 304] on span "Hi there! Is there anyway I could have the address to your home now? I’m trying…" at bounding box center [442, 311] width 439 height 16
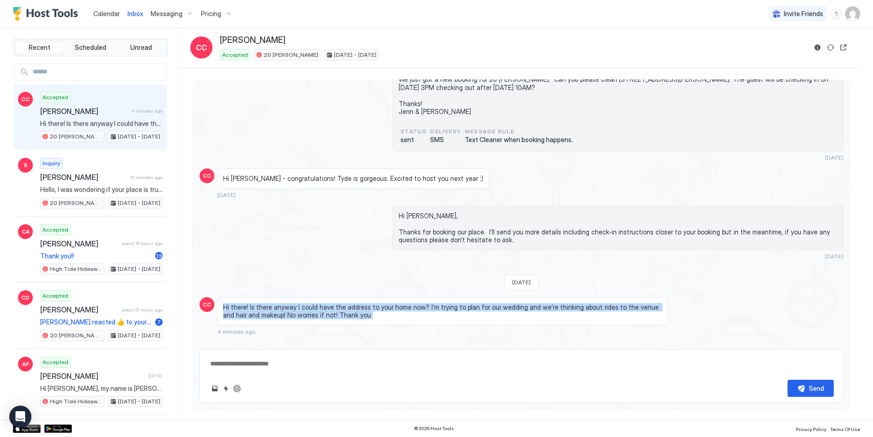
click at [422, 304] on span "Hi there! Is there anyway I could have the address to your home now? I’m trying…" at bounding box center [442, 311] width 439 height 16
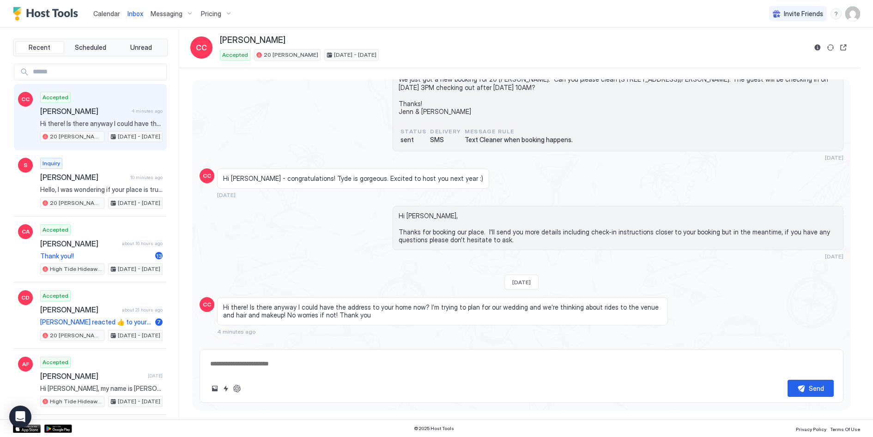
click at [422, 304] on span "Hi there! Is there anyway I could have the address to your home now? I’m trying…" at bounding box center [442, 311] width 439 height 16
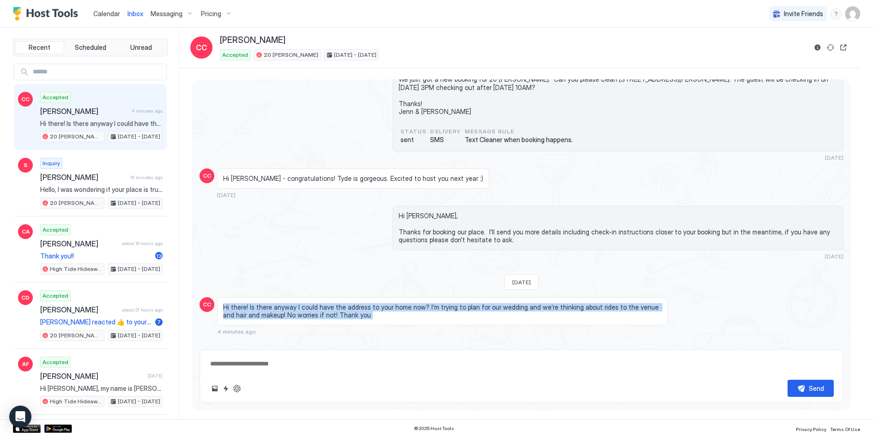
click at [422, 304] on span "Hi there! Is there anyway I could have the address to your home now? I’m trying…" at bounding box center [442, 311] width 439 height 16
drag, startPoint x: 422, startPoint y: 304, endPoint x: 419, endPoint y: 288, distance: 16.5
click at [419, 297] on div "Hi there! Is there anyway I could have the address to your home now? I’m trying…" at bounding box center [442, 311] width 451 height 28
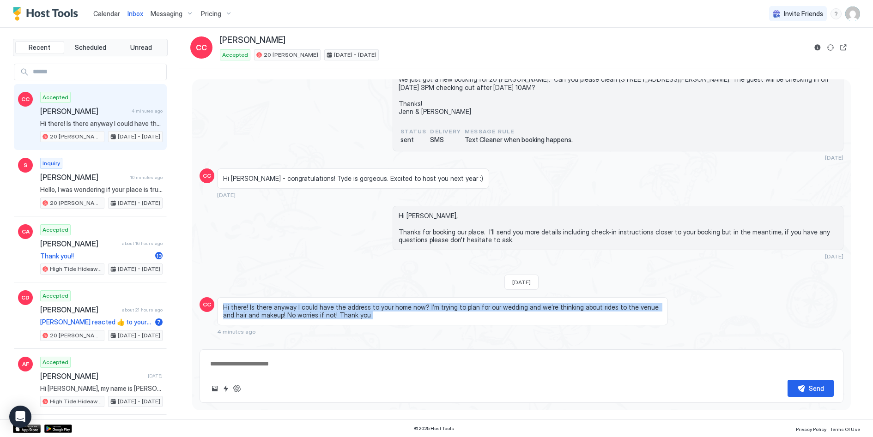
drag, startPoint x: 419, startPoint y: 288, endPoint x: 419, endPoint y: 311, distance: 23.1
click at [419, 312] on div "Hi there! Is there anyway I could have the address to your home now? I’m trying…" at bounding box center [442, 311] width 451 height 28
click at [419, 311] on div "Hi there! Is there anyway I could have the address to your home now? I’m trying…" at bounding box center [442, 311] width 451 height 28
drag, startPoint x: 419, startPoint y: 311, endPoint x: 419, endPoint y: 291, distance: 20.3
click at [419, 297] on div "Hi there! Is there anyway I could have the address to your home now? I’m trying…" at bounding box center [442, 311] width 451 height 28
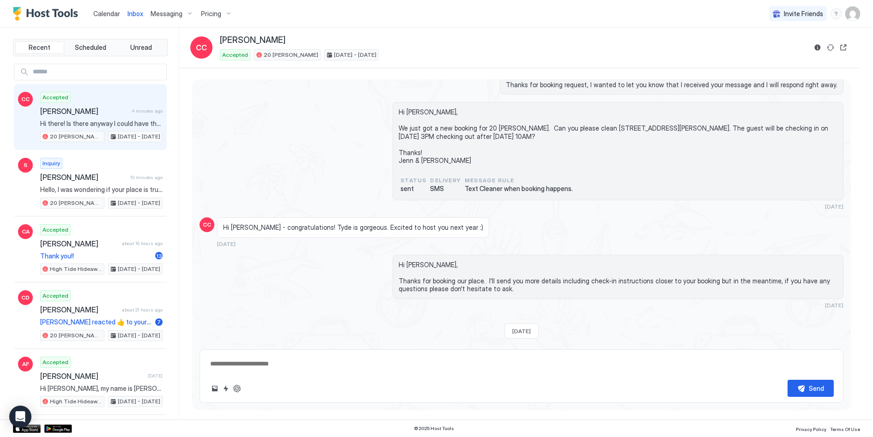
scroll to position [145, 0]
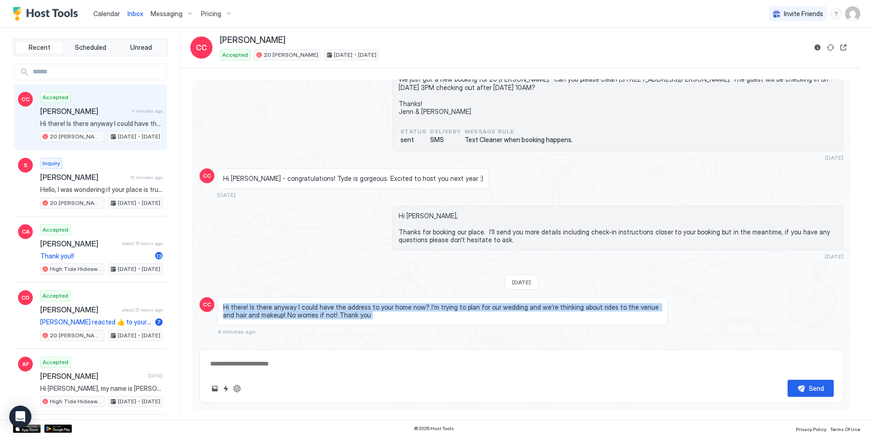
click at [419, 303] on span "Hi there! Is there anyway I could have the address to your home now? I’m trying…" at bounding box center [442, 311] width 439 height 16
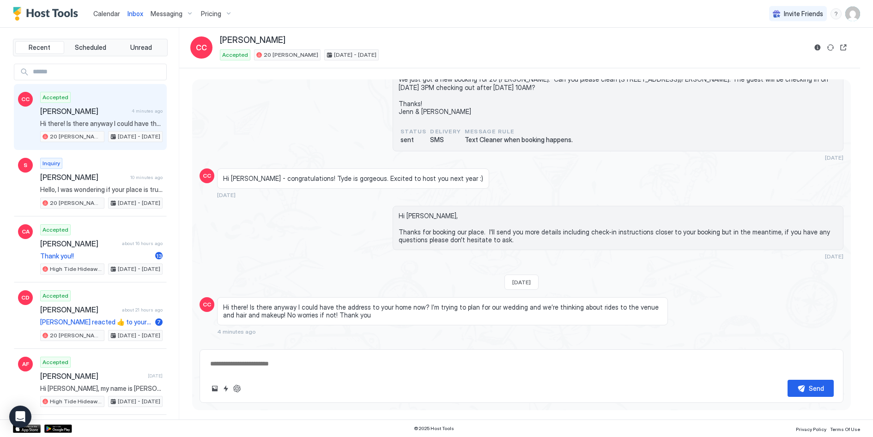
drag, startPoint x: 418, startPoint y: 291, endPoint x: 418, endPoint y: 309, distance: 18.0
click at [418, 309] on div "Hi there! Is there anyway I could have the address to your home now? I’m trying…" at bounding box center [442, 311] width 451 height 28
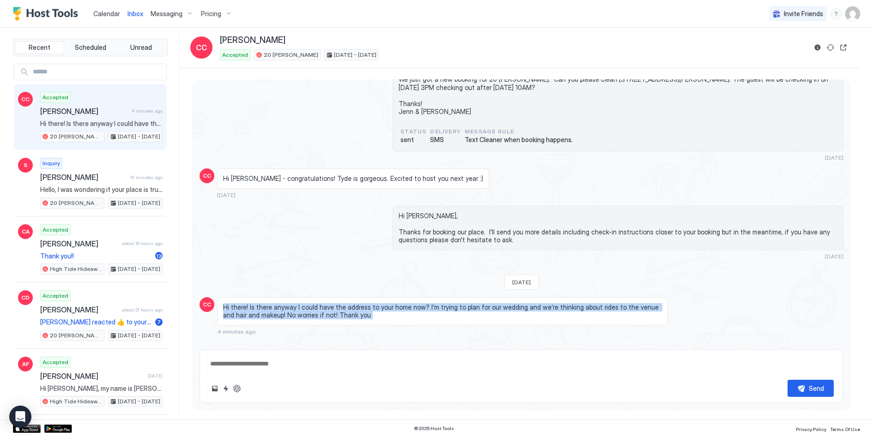
drag, startPoint x: 418, startPoint y: 309, endPoint x: 421, endPoint y: 288, distance: 21.4
click at [421, 297] on div "Hi there! Is there anyway I could have the address to your home now? I’m trying…" at bounding box center [442, 311] width 451 height 28
drag, startPoint x: 421, startPoint y: 288, endPoint x: 421, endPoint y: 308, distance: 19.9
click at [421, 308] on div "Hi there! Is there anyway I could have the address to your home now? I’m trying…" at bounding box center [442, 311] width 451 height 28
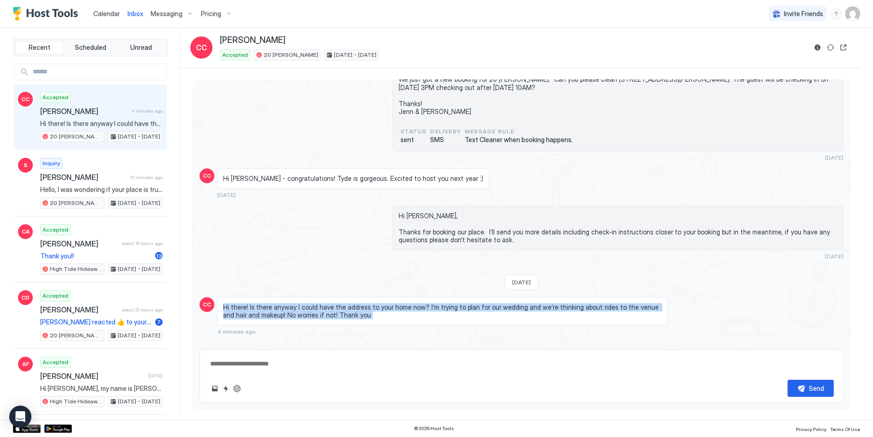
click at [421, 308] on div "Hi there! Is there anyway I could have the address to your home now? I’m trying…" at bounding box center [442, 311] width 451 height 28
drag, startPoint x: 421, startPoint y: 308, endPoint x: 424, endPoint y: 294, distance: 14.2
click at [424, 297] on div "Hi there! Is there anyway I could have the address to your home now? I’m trying…" at bounding box center [442, 311] width 451 height 28
click at [424, 303] on span "Hi there! Is there anyway I could have the address to your home now? I’m trying…" at bounding box center [442, 311] width 439 height 16
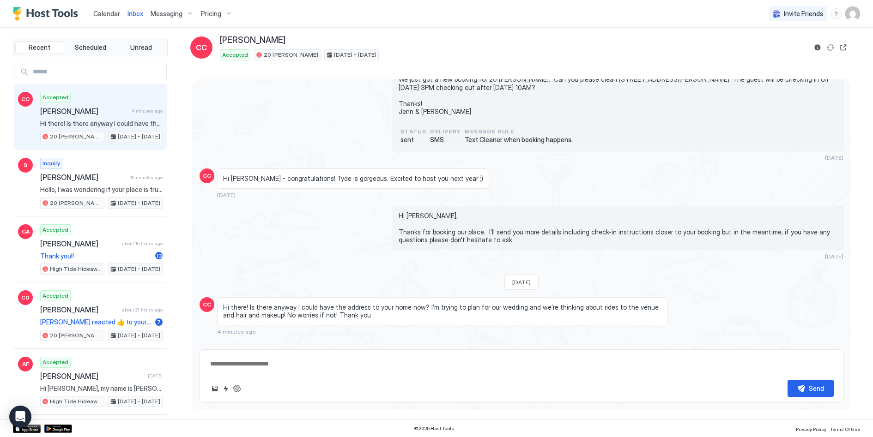
click at [424, 303] on span "Hi there! Is there anyway I could have the address to your home now? I’m trying…" at bounding box center [442, 311] width 439 height 16
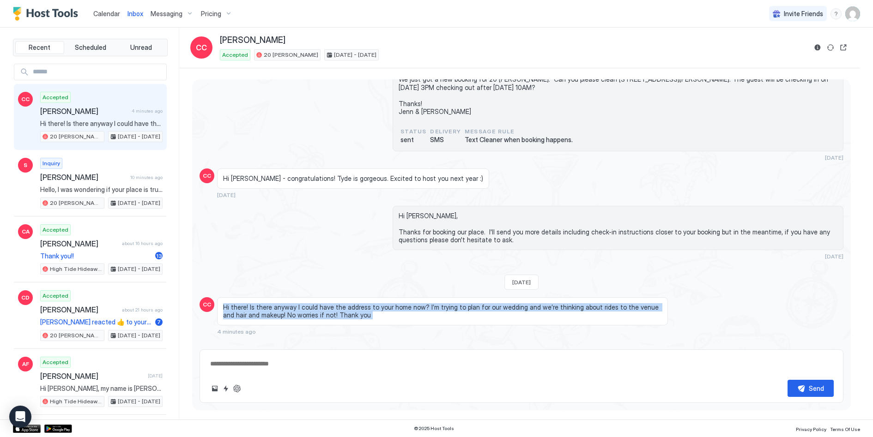
click at [424, 303] on span "Hi there! Is there anyway I could have the address to your home now? I’m trying…" at bounding box center [442, 311] width 439 height 16
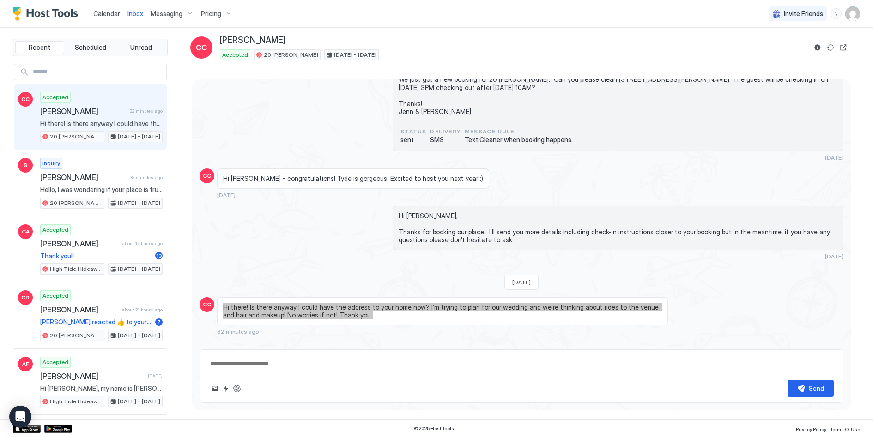
type textarea "*"
